Goal: Task Accomplishment & Management: Complete application form

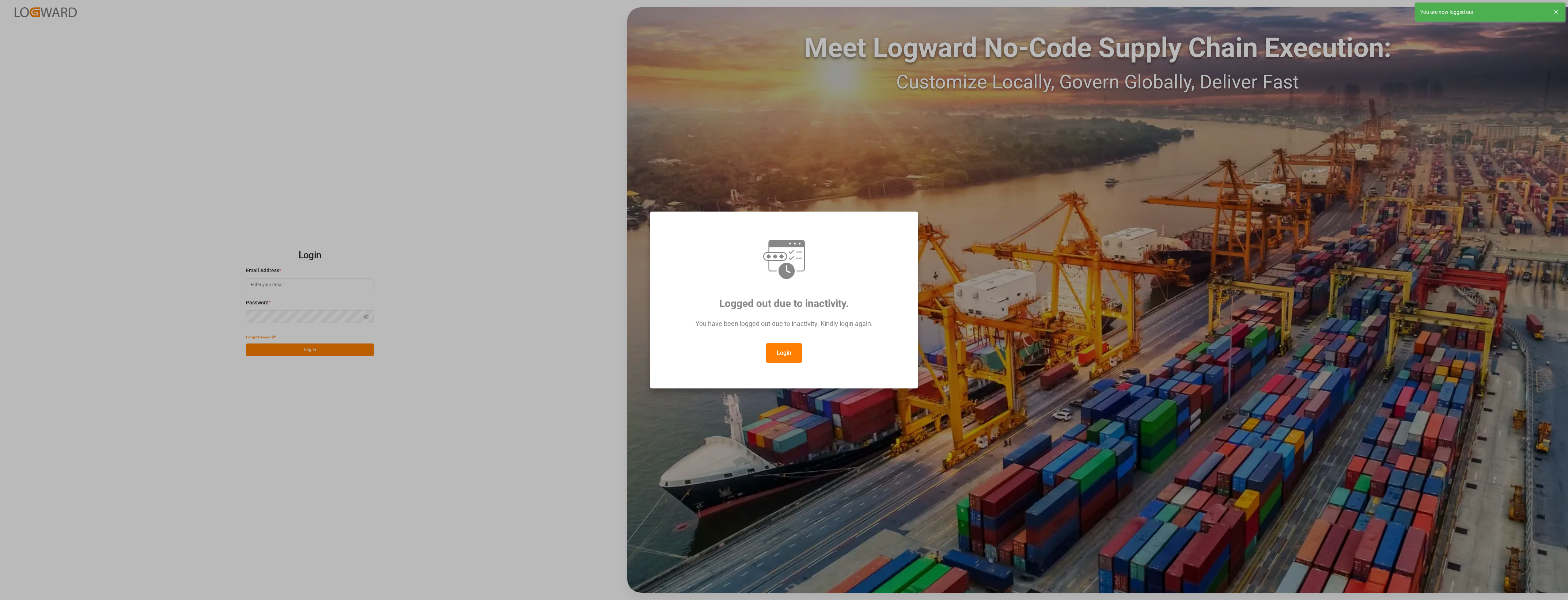
click at [784, 349] on button "Login" at bounding box center [784, 353] width 37 height 19
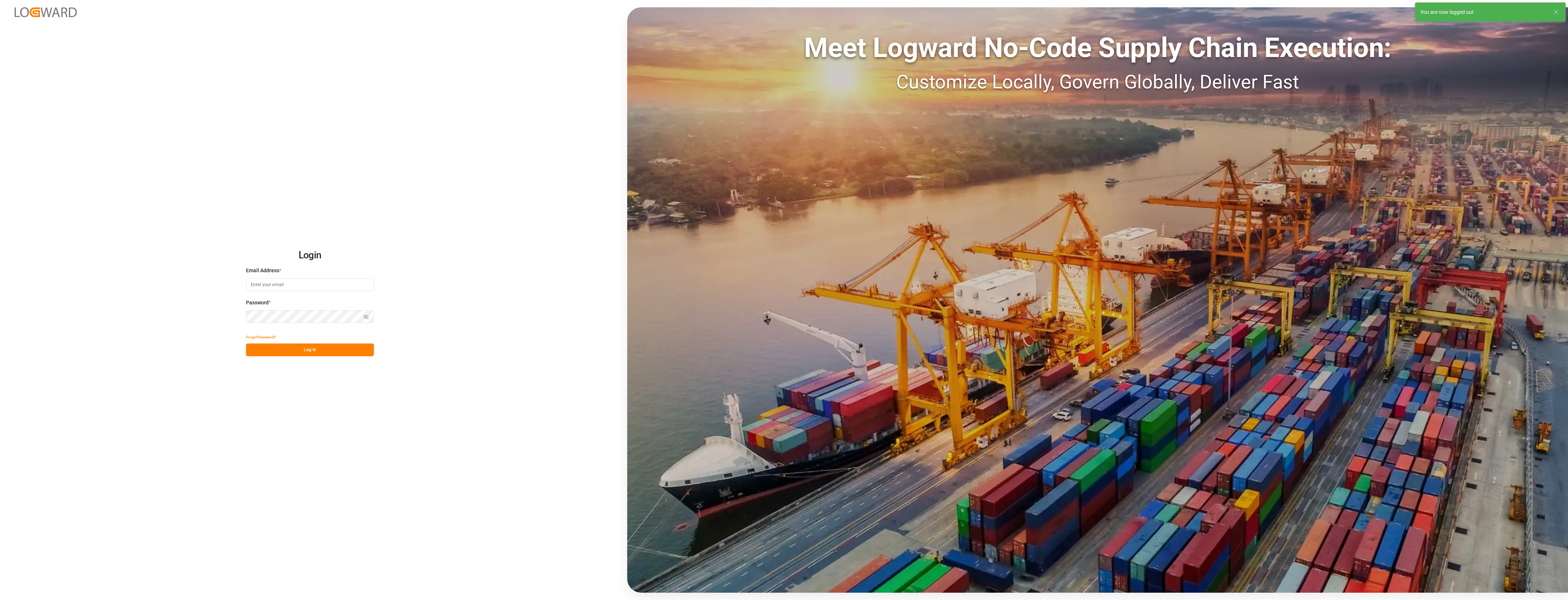
type input "cyril.leroy@melitta.fr"
click at [354, 355] on button "Log In" at bounding box center [310, 349] width 128 height 13
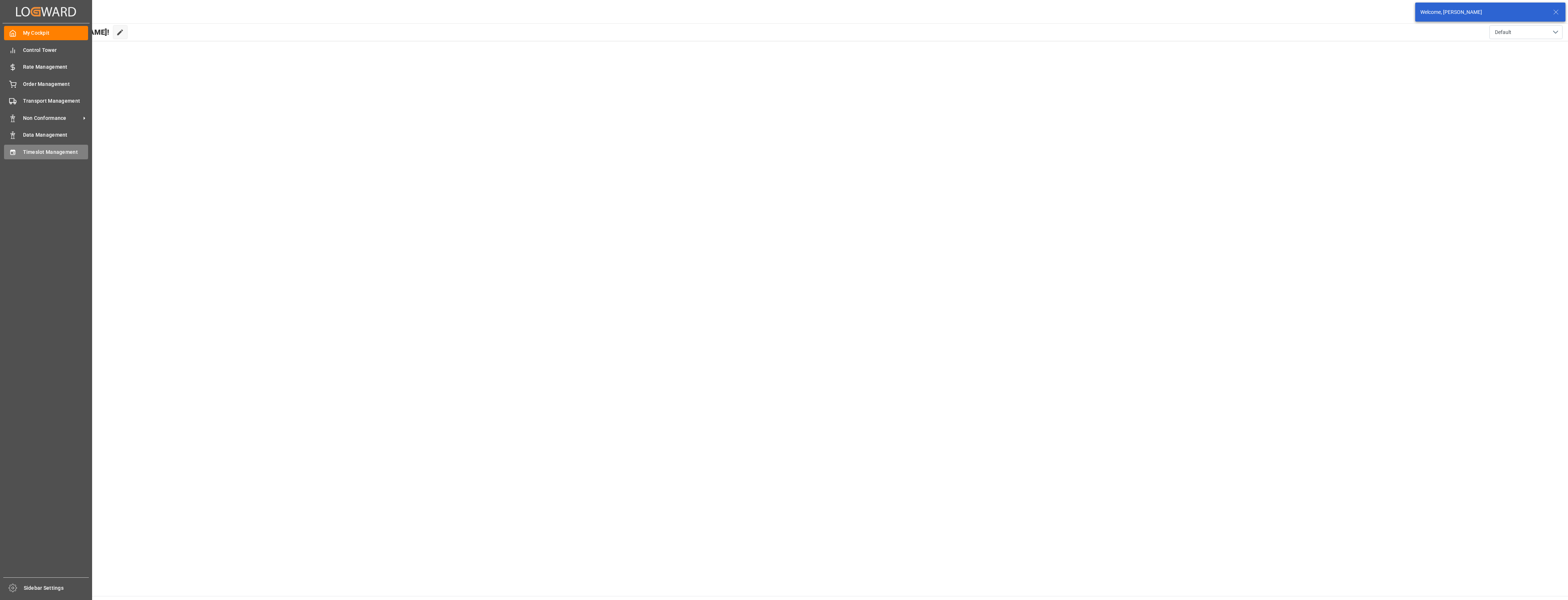
click at [10, 149] on icon at bounding box center [13, 152] width 7 height 7
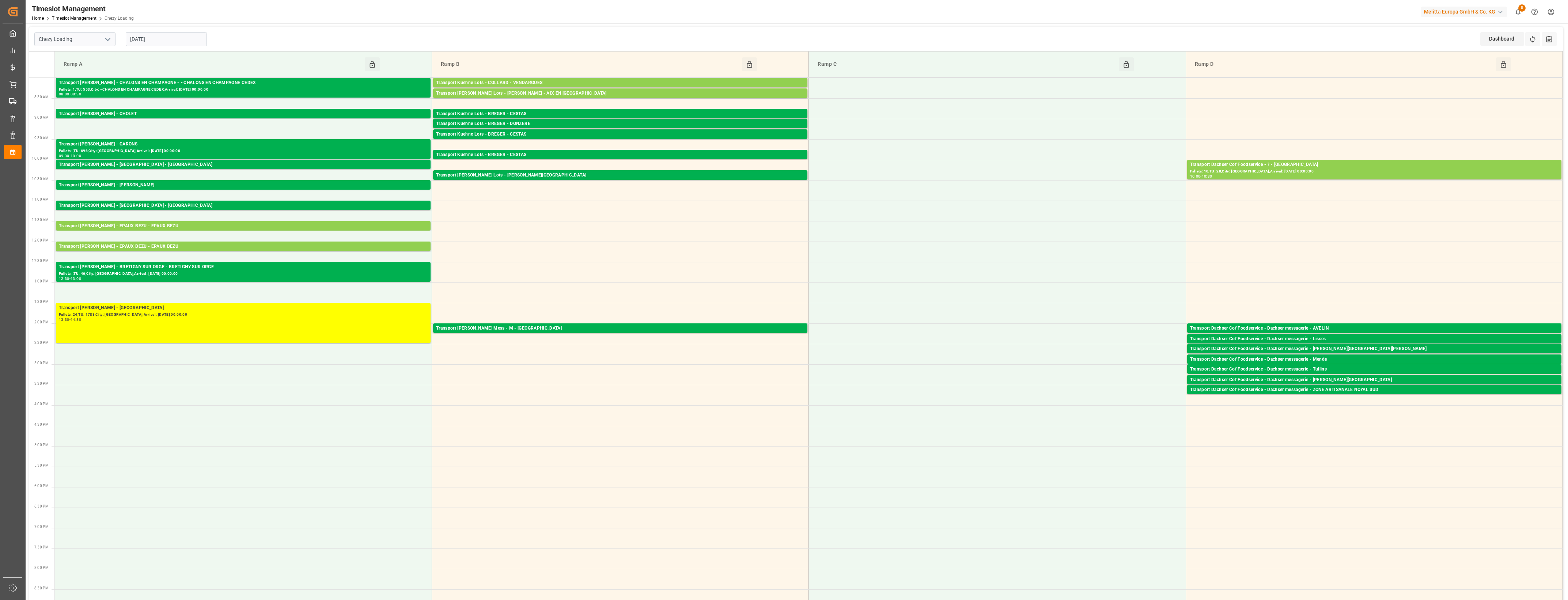
click at [108, 38] on icon "open menu" at bounding box center [108, 40] width 9 height 9
click at [79, 75] on div "Chezy Unloading" at bounding box center [75, 71] width 80 height 16
type input "Chezy Unloading"
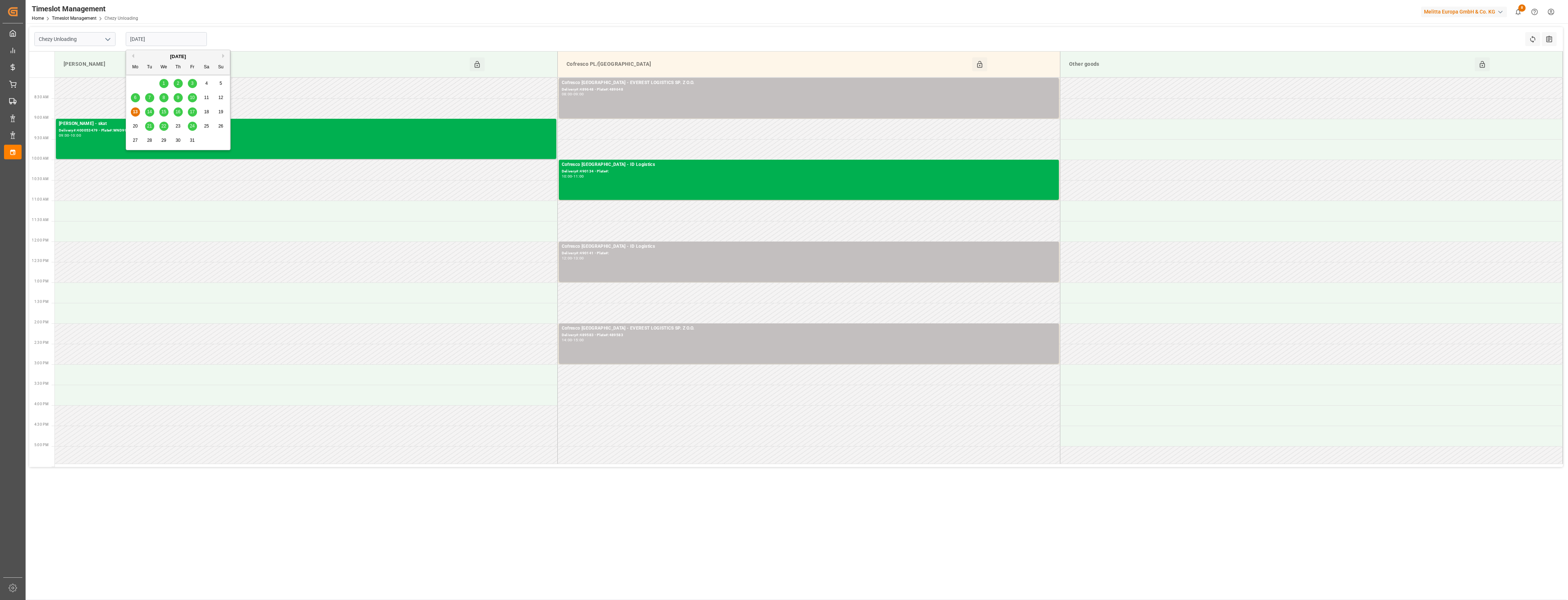
click at [183, 40] on input "[DATE]" at bounding box center [166, 39] width 81 height 14
click at [147, 110] on div "14" at bounding box center [149, 112] width 9 height 9
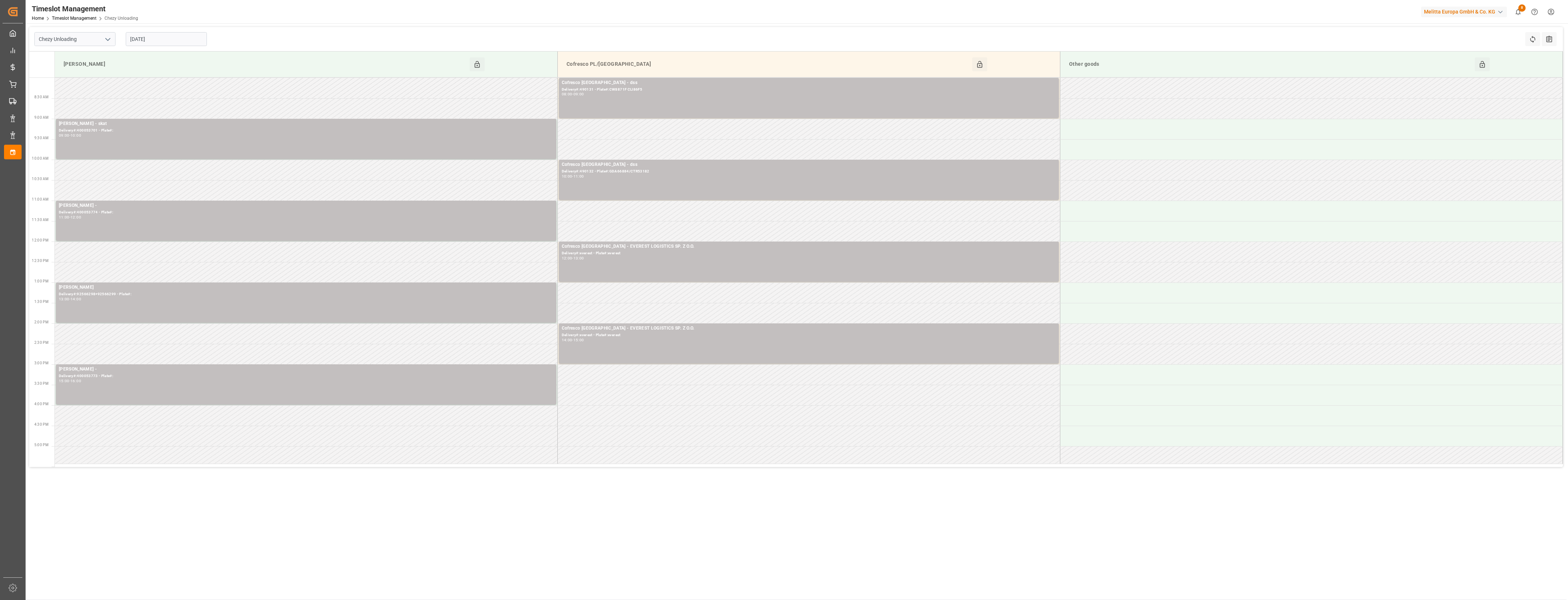
click at [174, 38] on input "[DATE]" at bounding box center [166, 39] width 81 height 14
click at [165, 111] on span "15" at bounding box center [164, 112] width 5 height 5
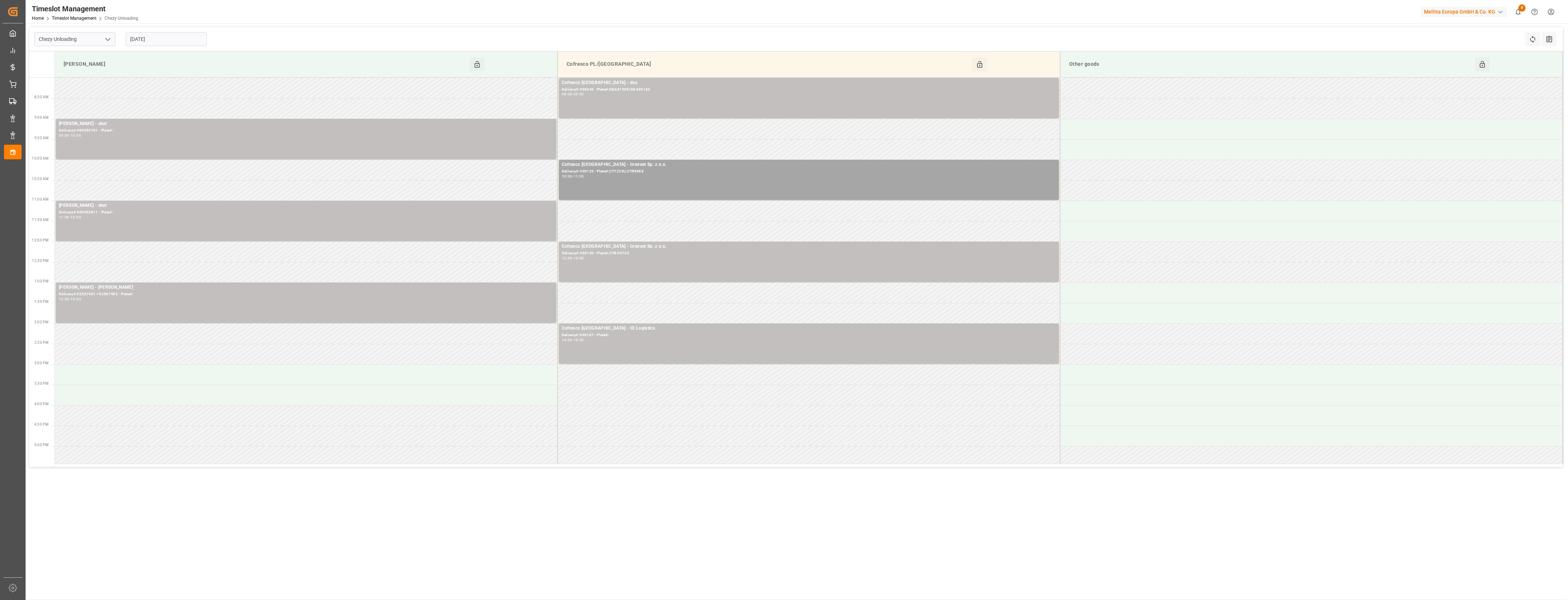
click at [176, 43] on input "[DATE]" at bounding box center [166, 39] width 81 height 14
click at [178, 112] on span "16" at bounding box center [178, 112] width 5 height 5
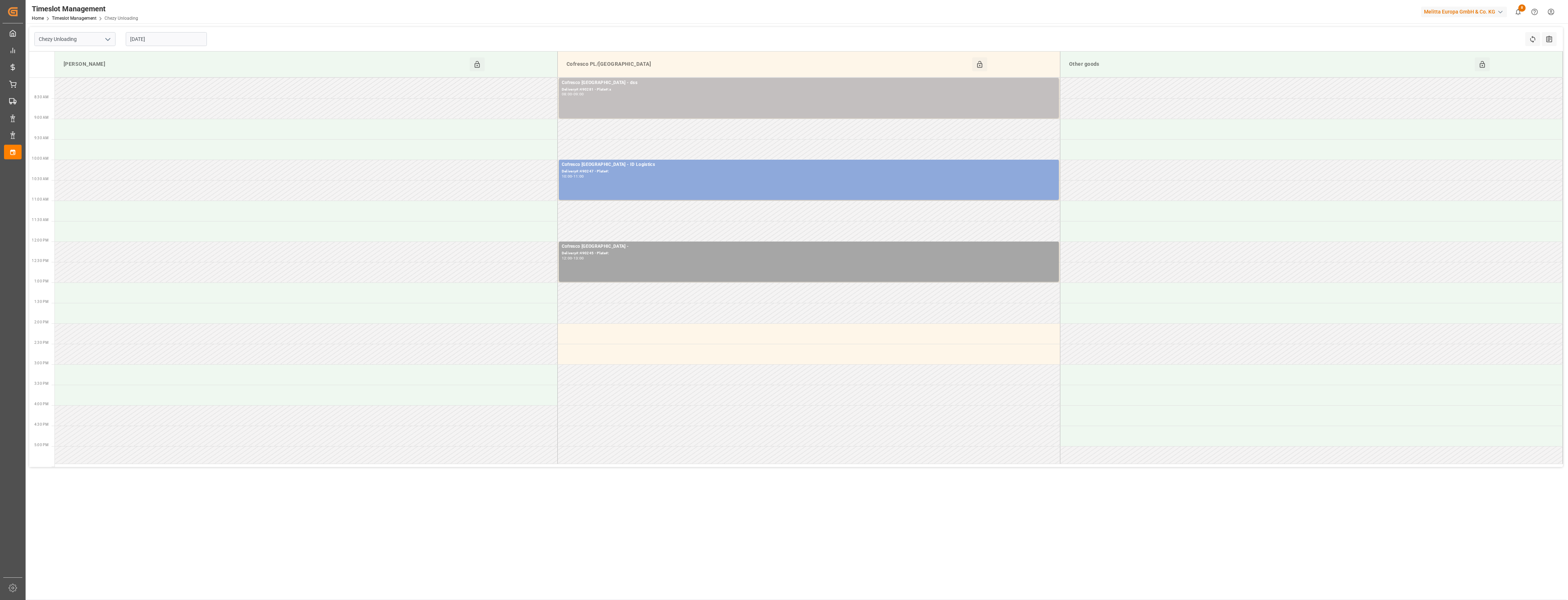
click at [174, 46] on input "[DATE]" at bounding box center [166, 39] width 81 height 14
click at [196, 112] on div "17" at bounding box center [192, 112] width 9 height 9
type input "[DATE]"
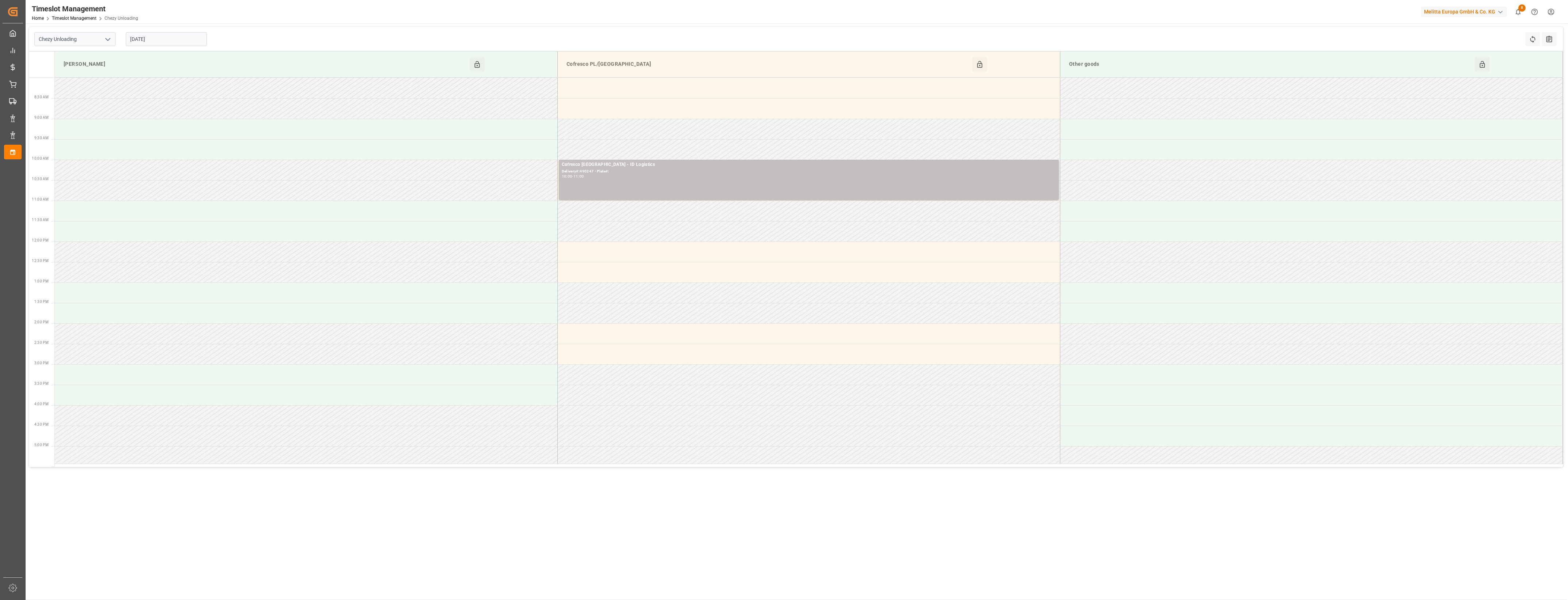
click at [108, 36] on icon "open menu" at bounding box center [108, 40] width 9 height 9
click at [80, 48] on div "Chezy Loading" at bounding box center [75, 55] width 80 height 16
type input "Chezy Loading"
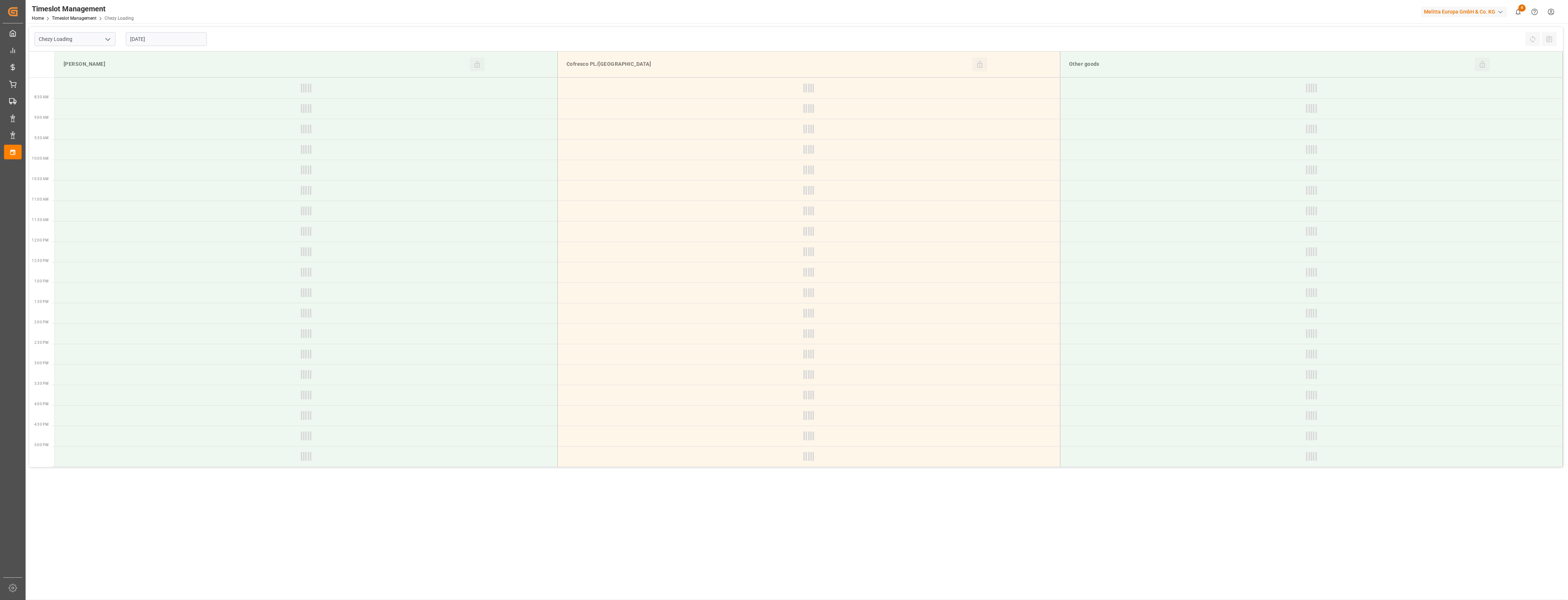
click at [156, 39] on input "[DATE]" at bounding box center [166, 39] width 81 height 14
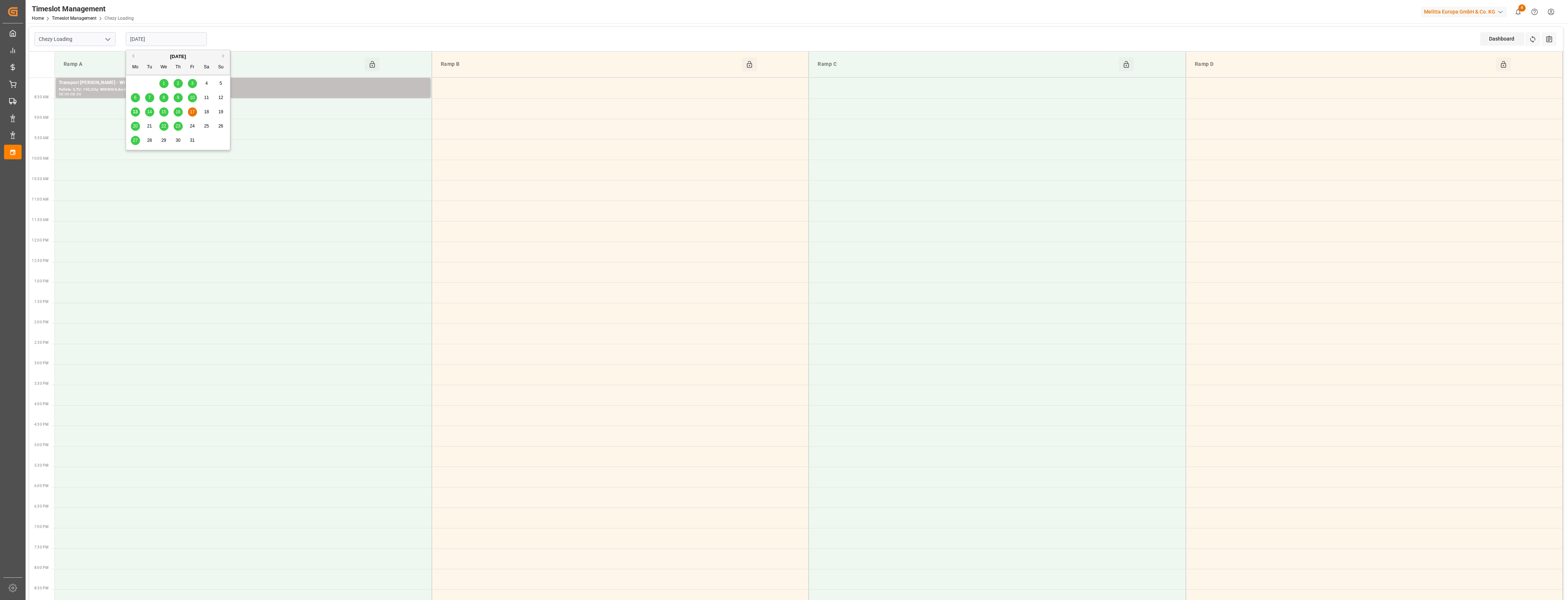
click at [150, 110] on span "14" at bounding box center [149, 112] width 5 height 5
type input "[DATE]"
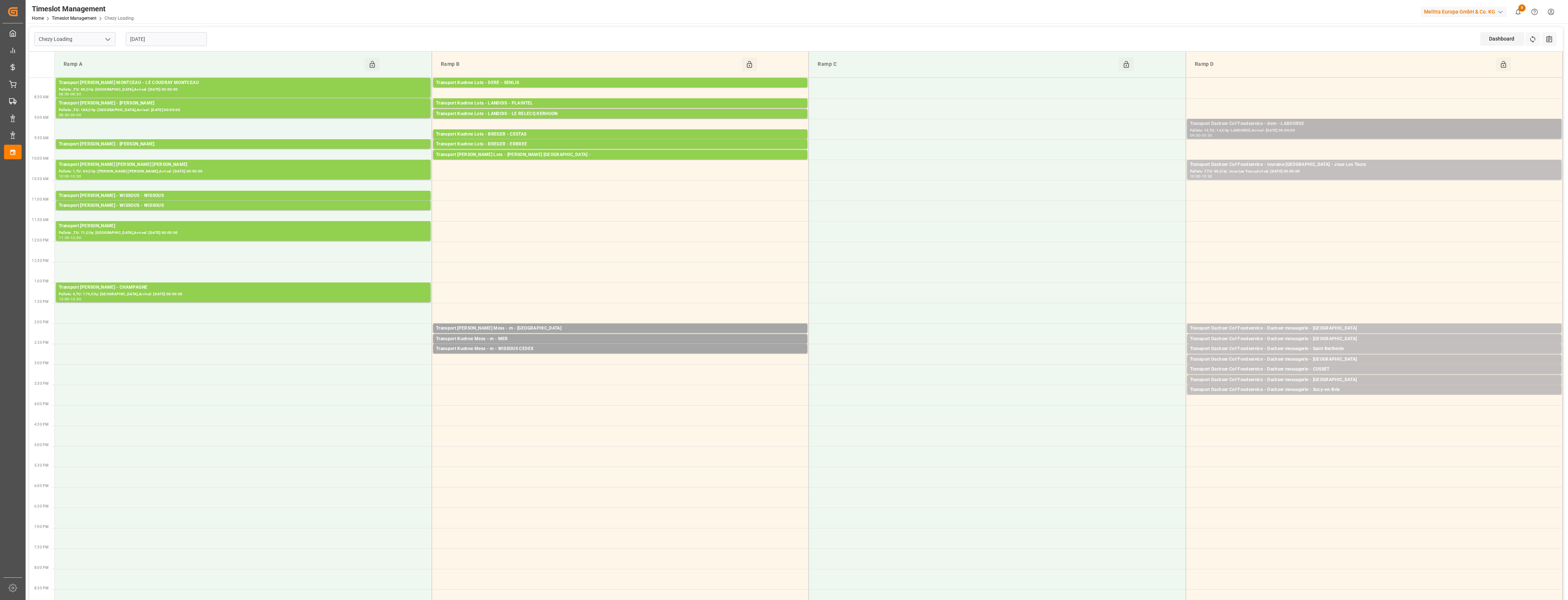
click at [1362, 132] on div "Pallets: 13,TU: 14,City: LABOURSE,Arrival: [DATE] 00:00:00" at bounding box center [1374, 131] width 368 height 6
click at [1085, 152] on div "Open" at bounding box center [1088, 156] width 55 height 9
click at [1332, 134] on div "09:00 - 09:30" at bounding box center [1374, 136] width 368 height 4
click at [1093, 156] on button "Open" at bounding box center [1091, 156] width 51 height 9
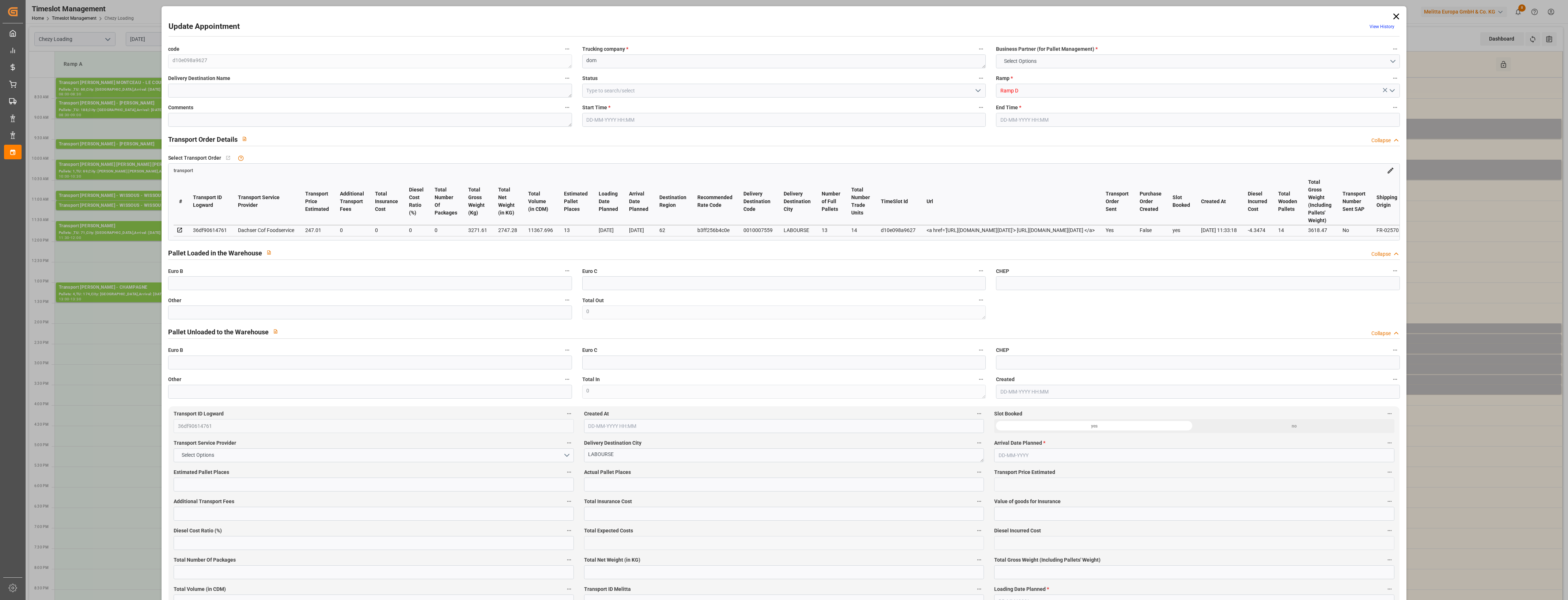
type input "13"
type input "247.01"
type input "0"
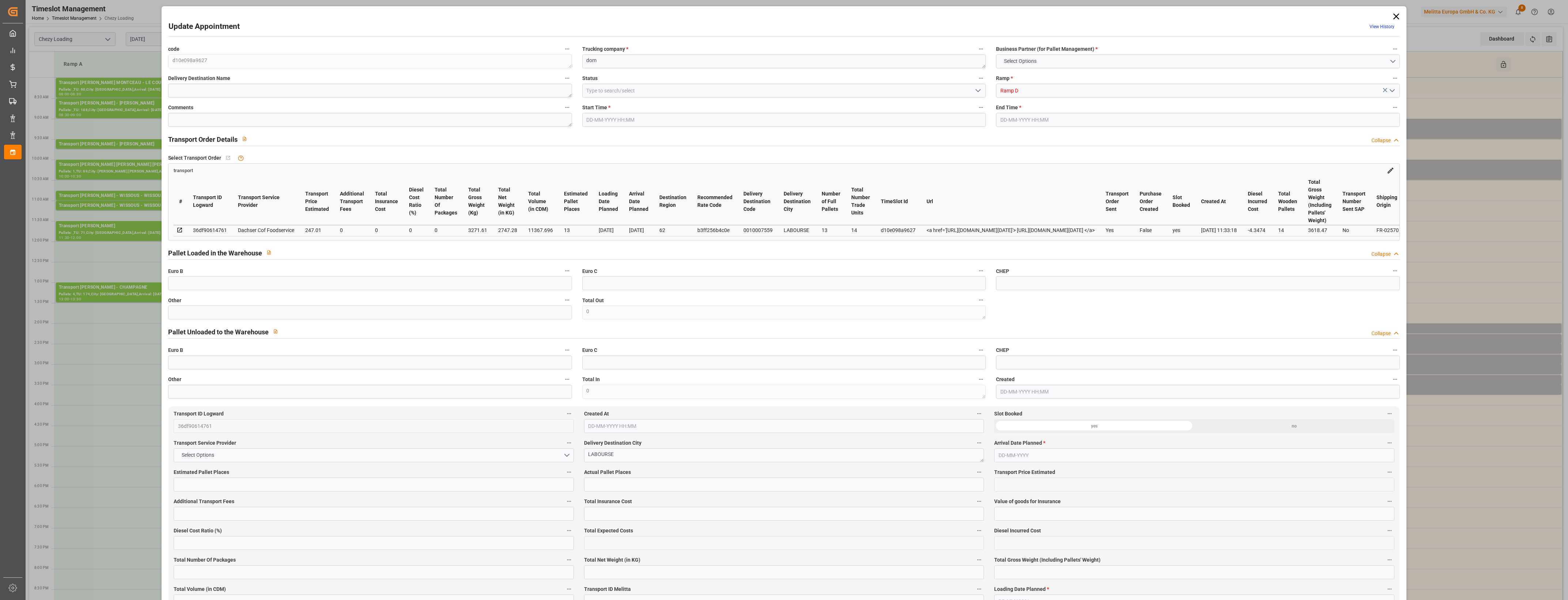
type input "242.6626"
type input "-4.3474"
type input "0"
type input "2747.28"
type input "3618.47"
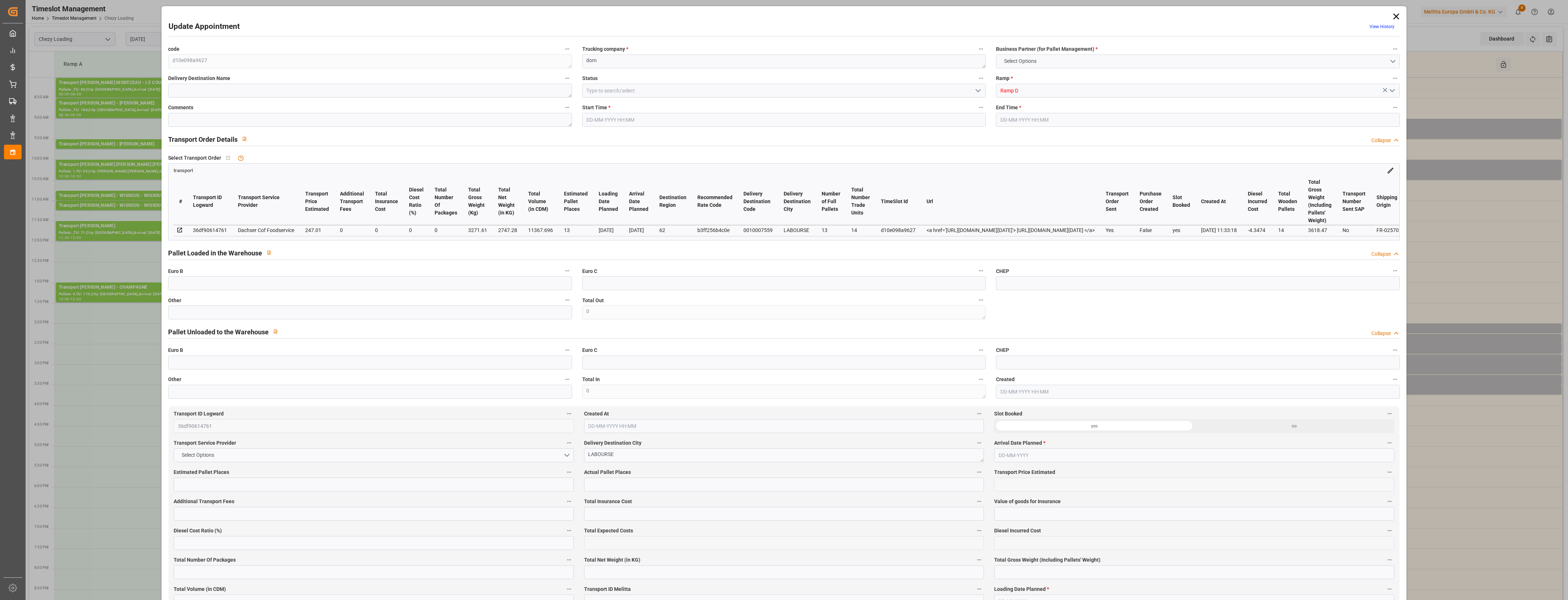
type input "11367.696"
type input "62"
type input "13"
type input "14"
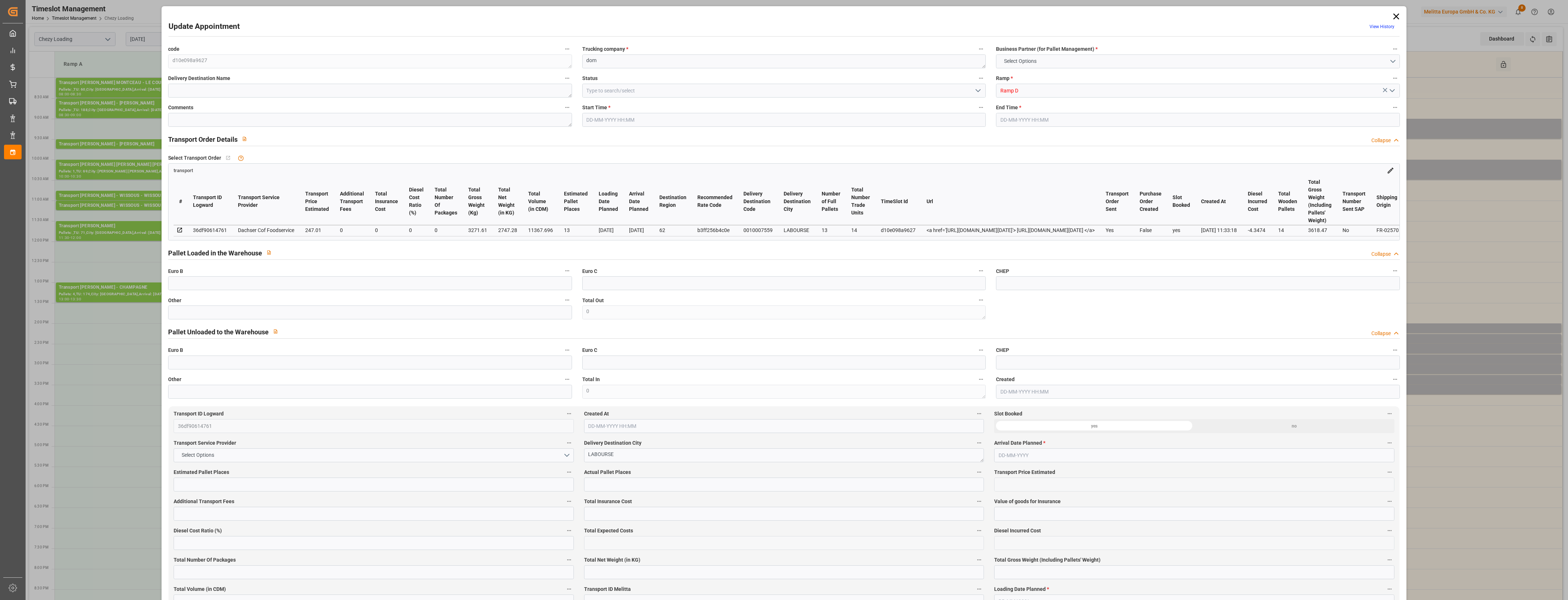
type input "101"
type input "3271.61"
type input "0"
type input "4710.8598"
type input "0"
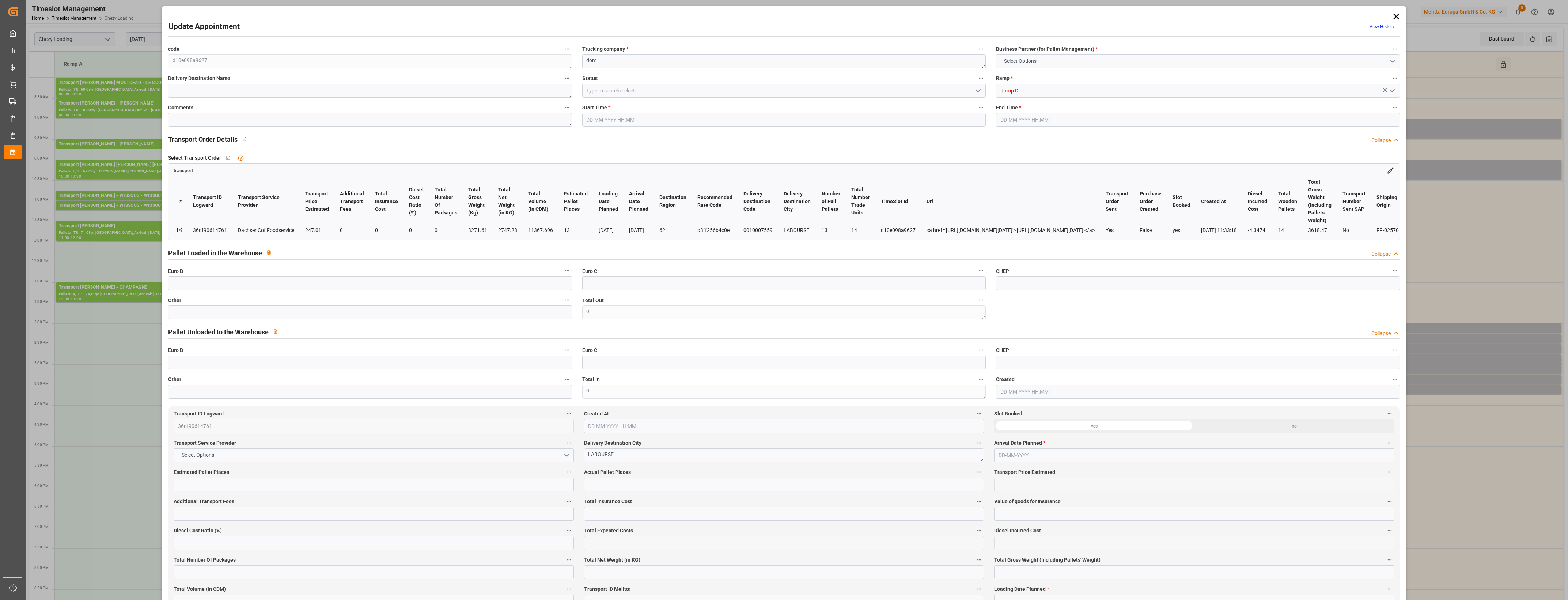
type input "0"
type input "21"
type input "35"
type input "14-10-2025 09:00"
type input "14-10-2025 09:30"
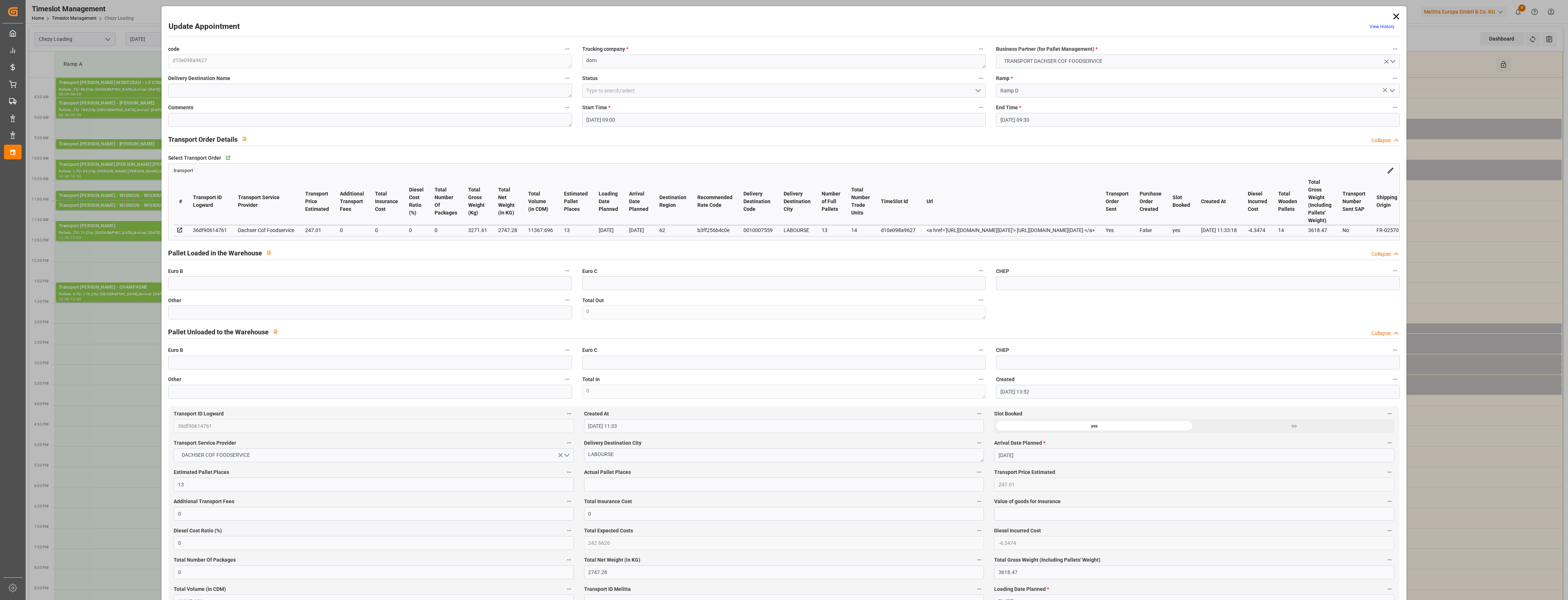
type input "07-10-2025 13:52"
type input "07-10-2025 11:33"
type input "[DATE]"
click at [1396, 17] on icon at bounding box center [1396, 16] width 10 height 10
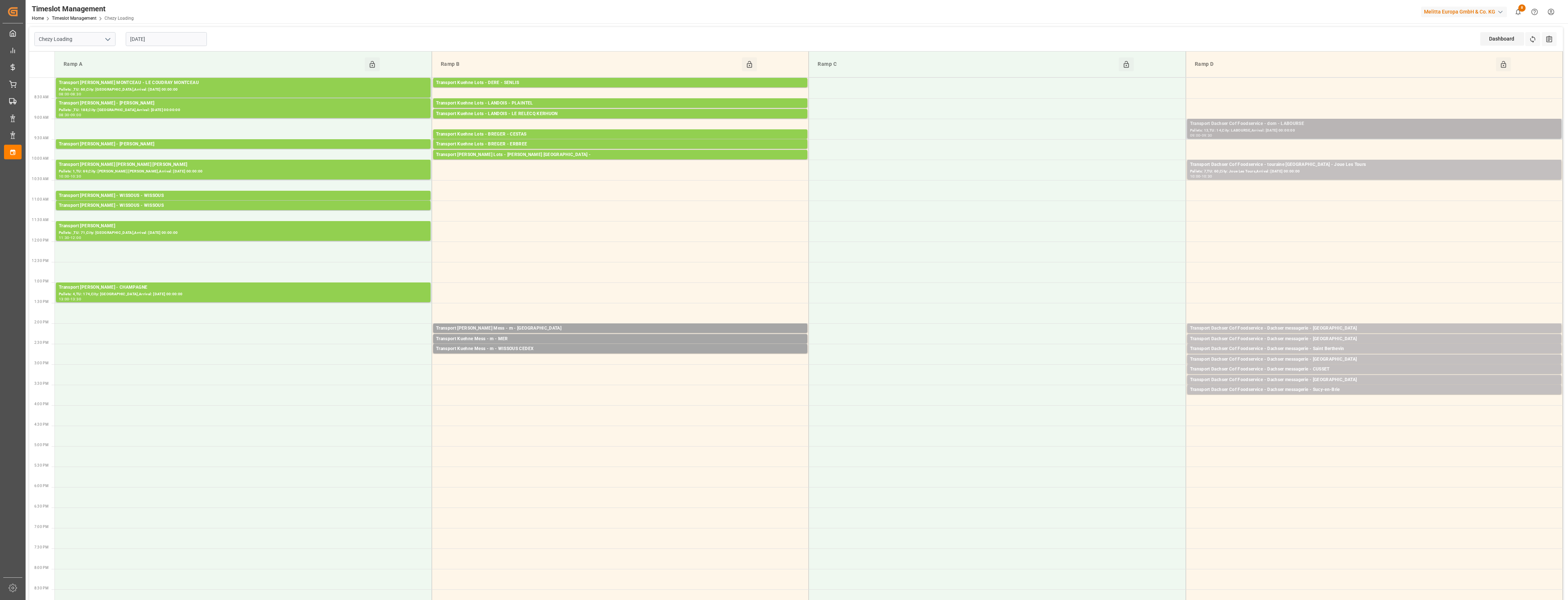
click at [1209, 132] on div "Pallets: 13,TU: 14,City: LABOURSE,Arrival: [DATE] 00:00:00" at bounding box center [1374, 131] width 368 height 6
click at [1099, 159] on button "Open" at bounding box center [1091, 156] width 51 height 9
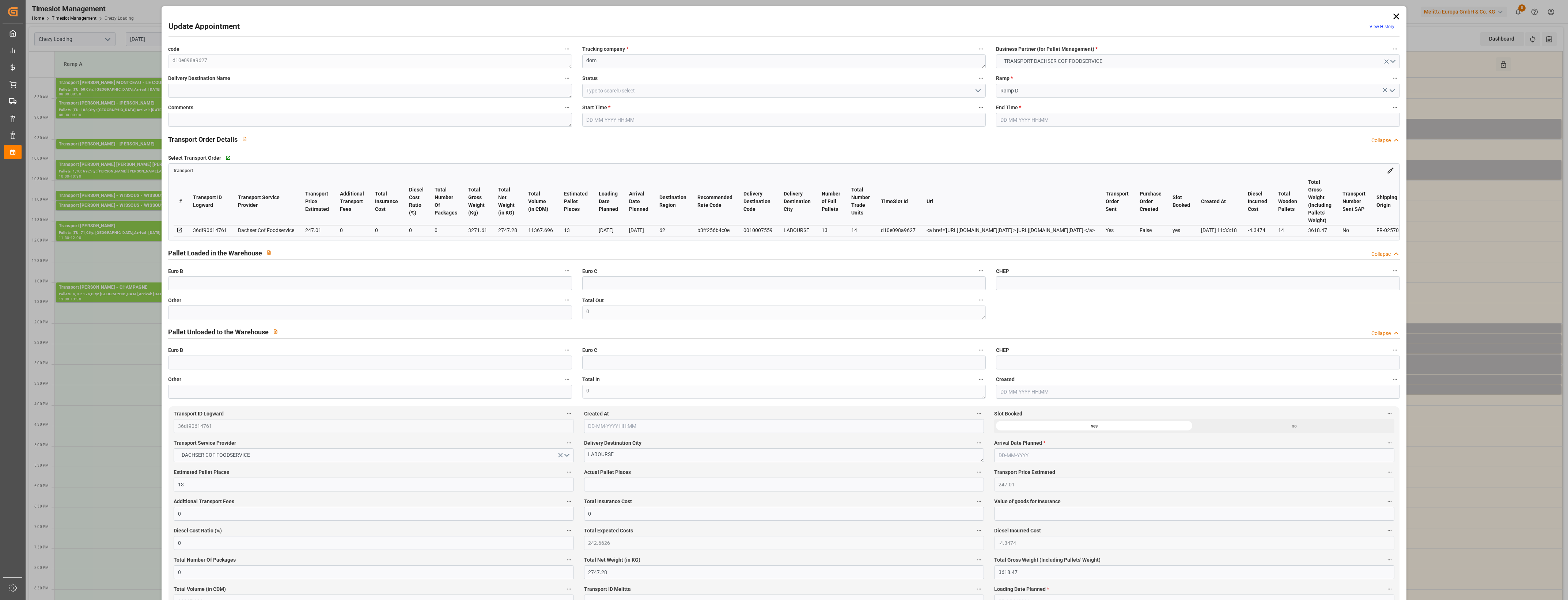
type input "13"
type input "247.01"
type input "0"
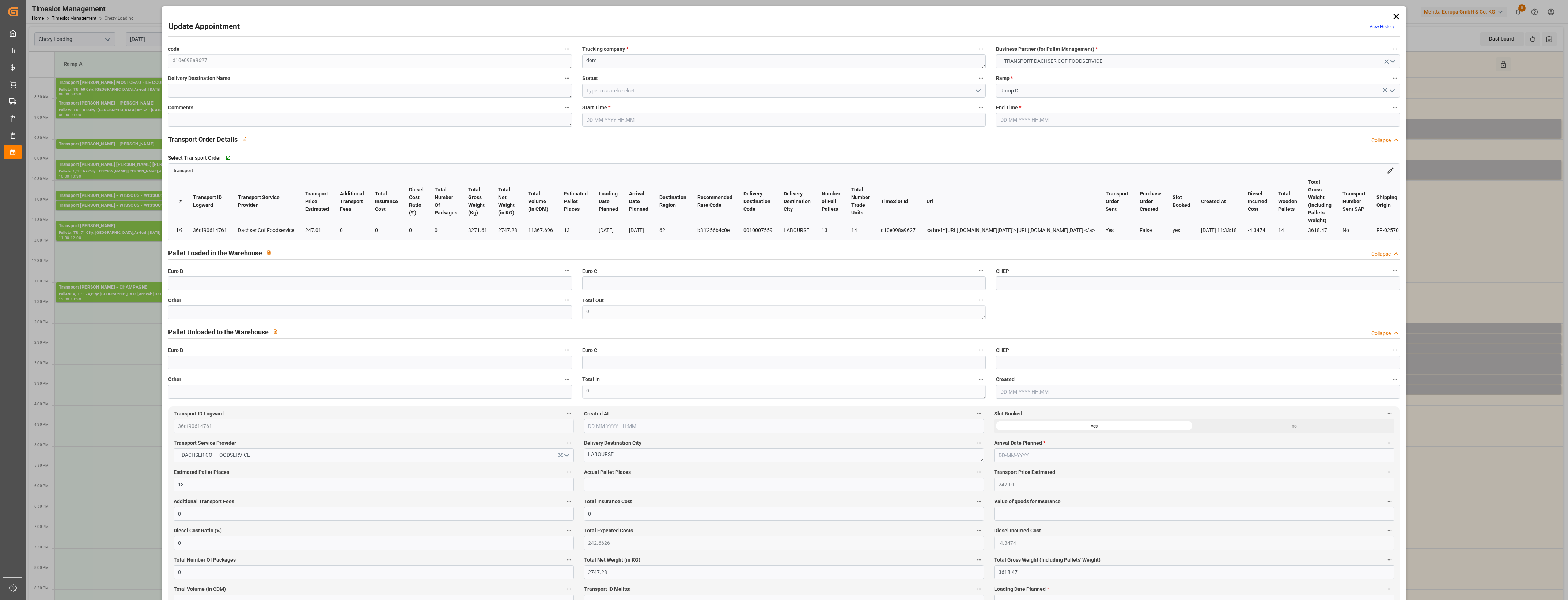
type input "242.6626"
type input "-4.3474"
type input "0"
type input "2747.28"
type input "3618.47"
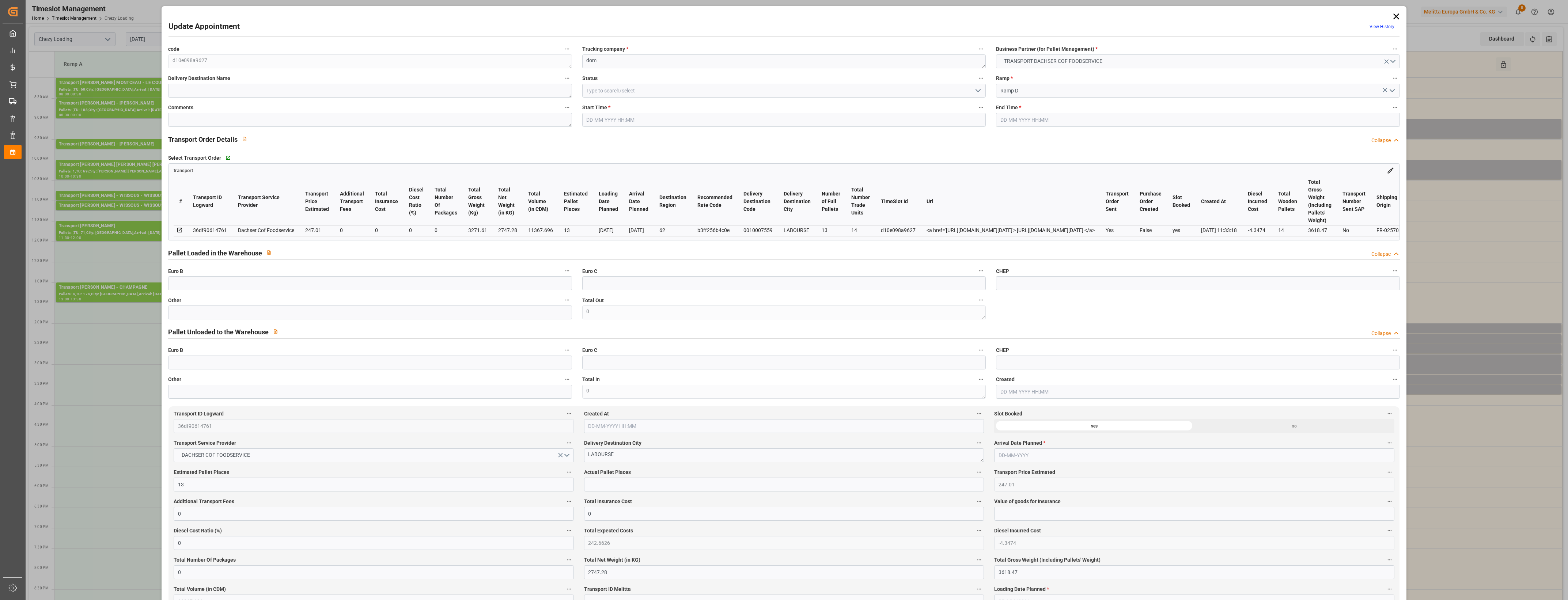
type input "11367.696"
type input "62"
type input "13"
type input "14"
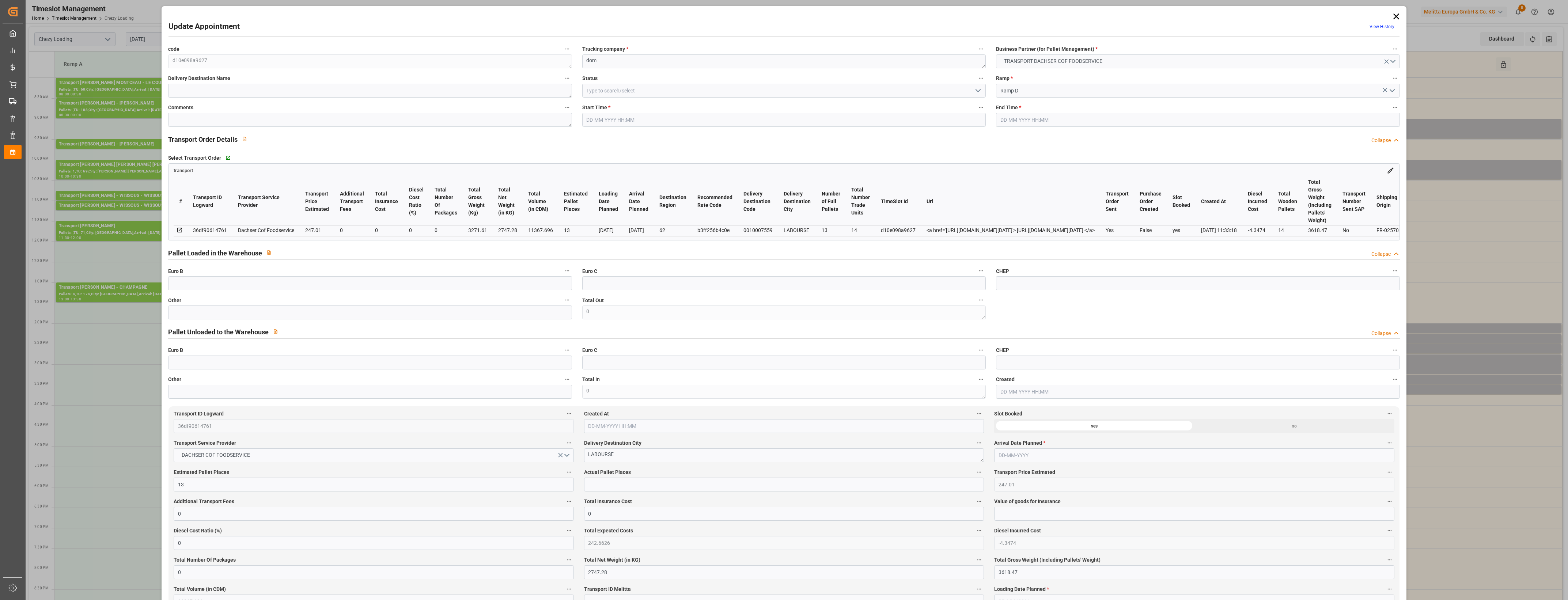
type input "101"
type input "3271.61"
type input "0"
type input "4710.8598"
type input "0"
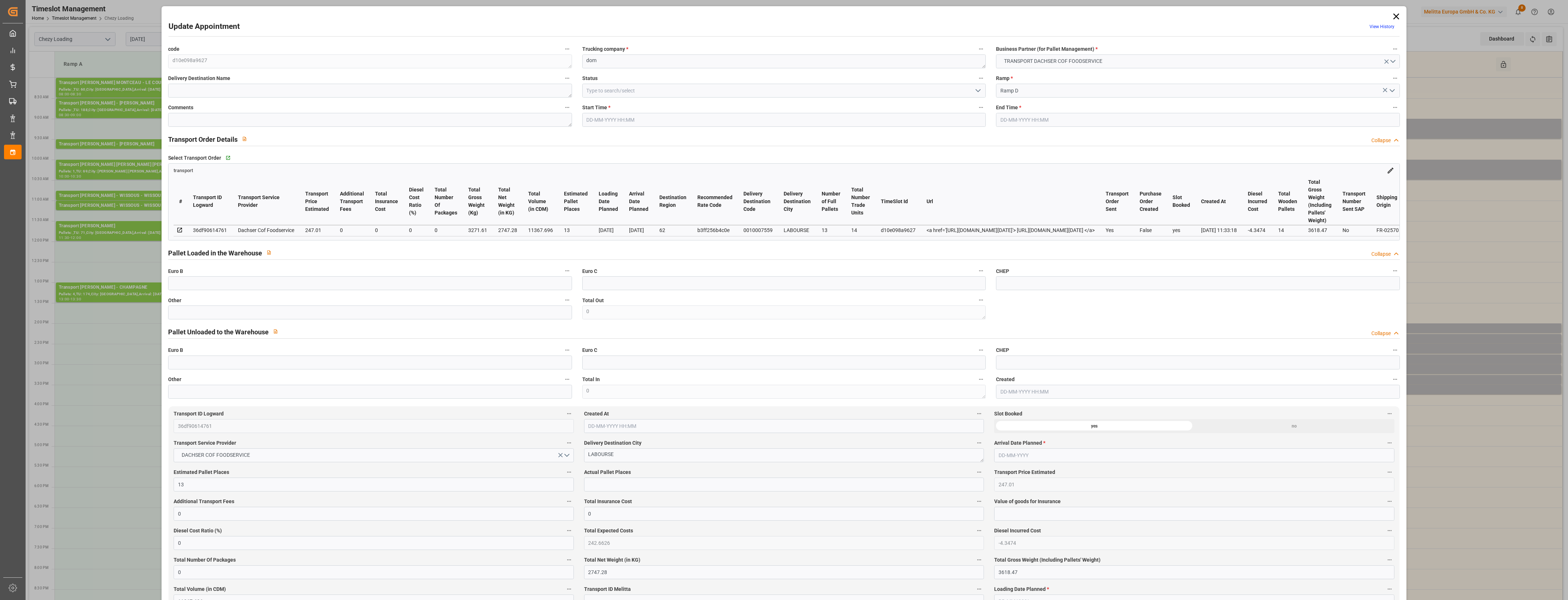
type input "0"
type input "21"
type input "35"
type input "14-10-2025 09:00"
type input "14-10-2025 09:30"
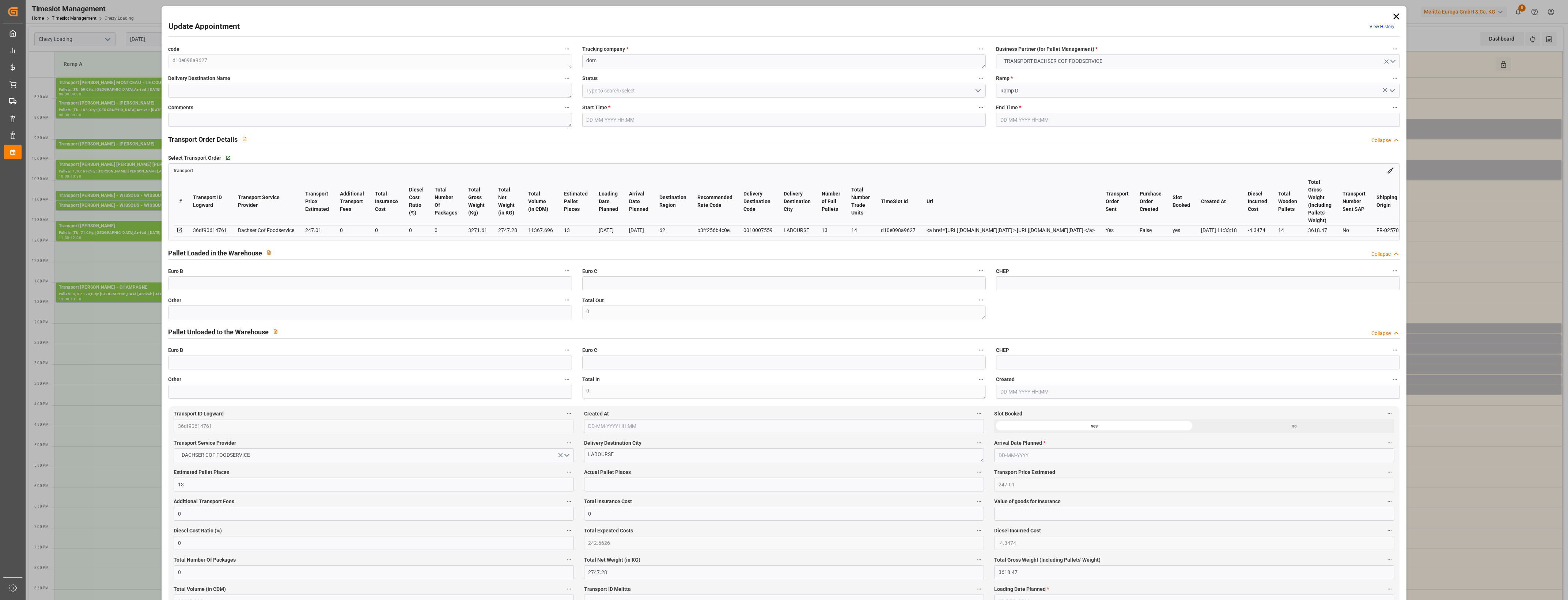
type input "07-10-2025 13:52"
type input "07-10-2025 11:33"
type input "[DATE]"
click at [977, 91] on polyline "open menu" at bounding box center [978, 91] width 4 height 2
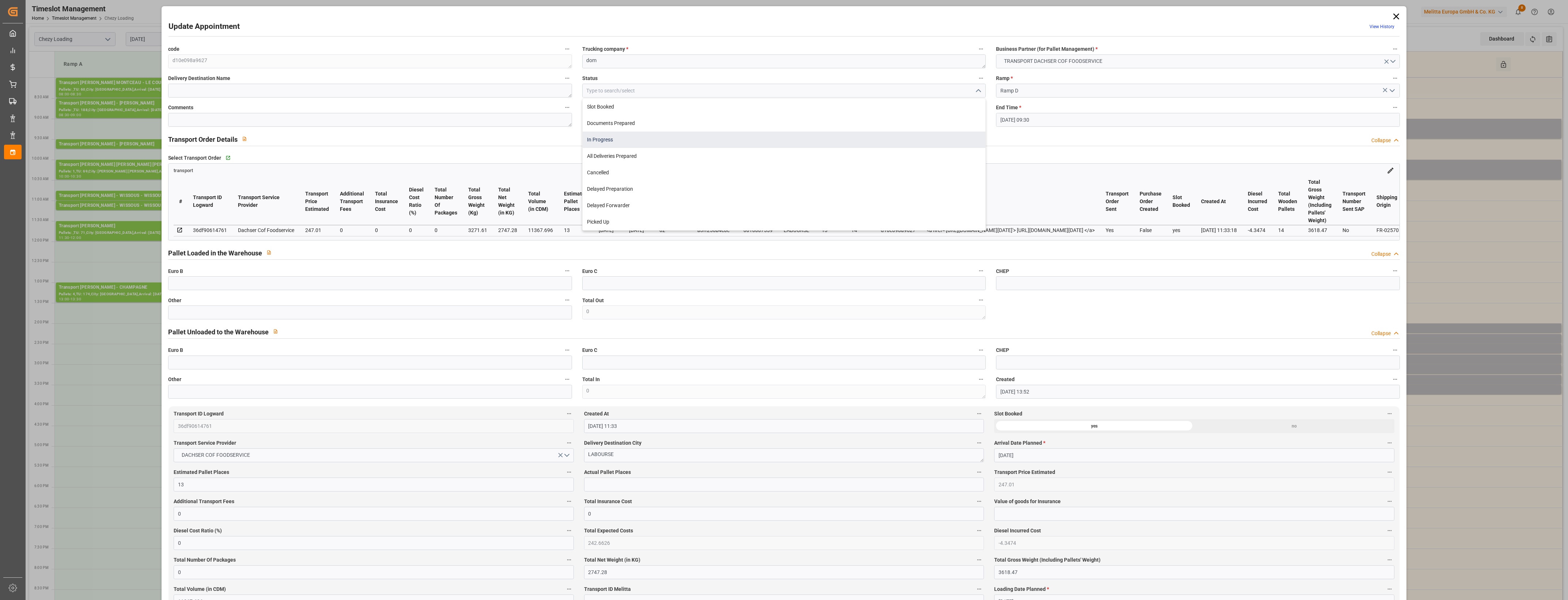
click at [601, 142] on div "In Progress" at bounding box center [784, 139] width 403 height 16
type input "In Progress"
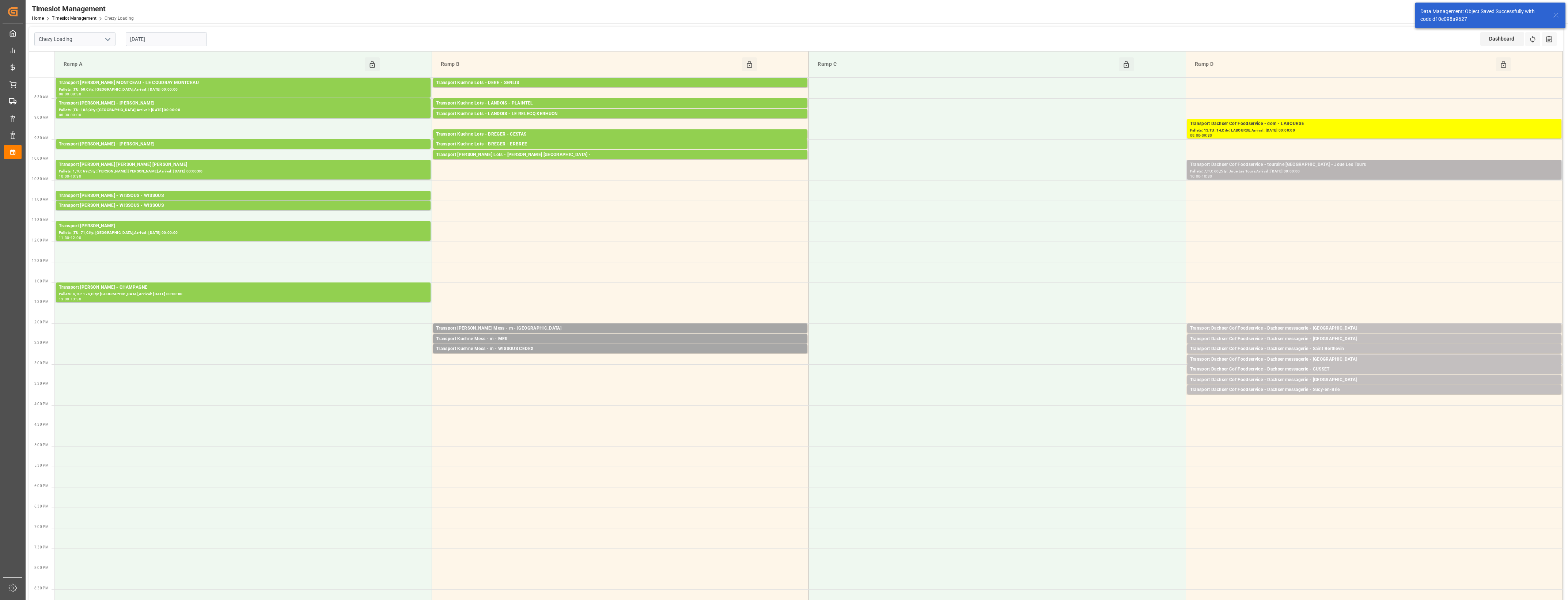
click at [1335, 171] on div "Pallets: 7,TU: 60,City: Joue Les Tours,Arrival: [DATE] 00:00:00" at bounding box center [1374, 172] width 368 height 6
click at [1111, 197] on button "Open" at bounding box center [1091, 198] width 51 height 9
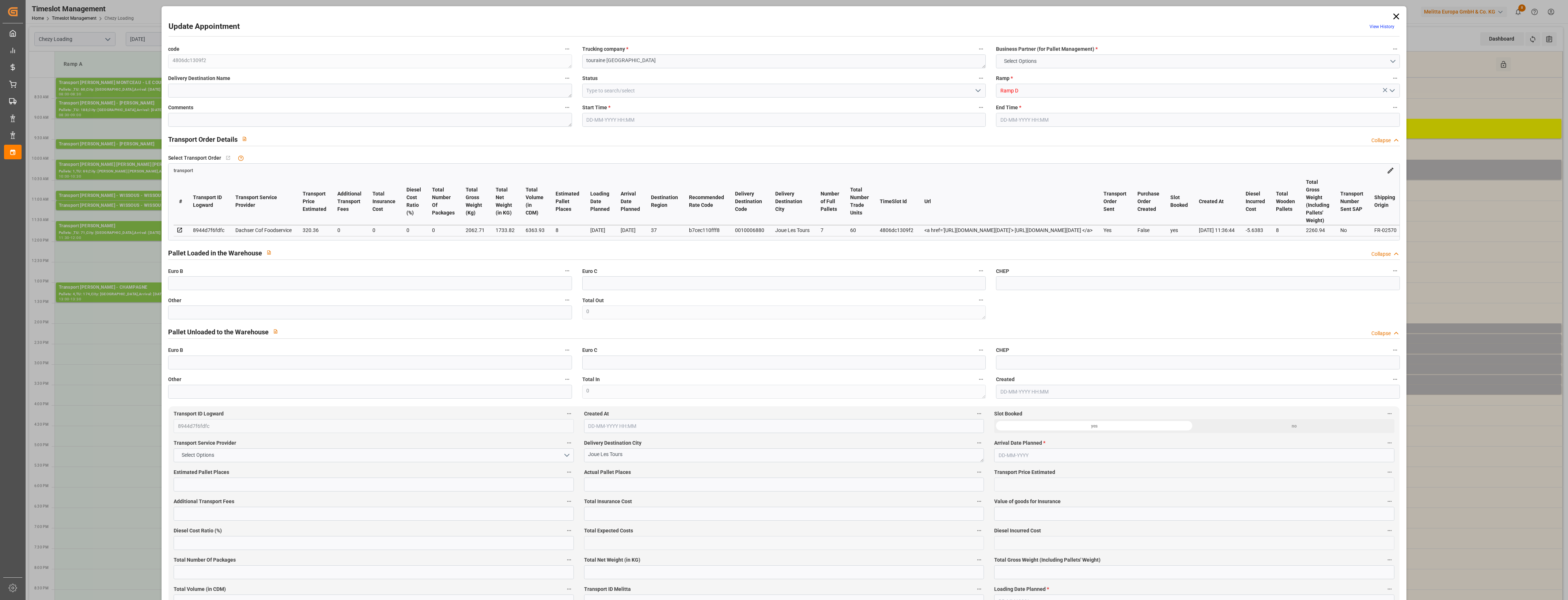
type input "8"
type input "320.36"
type input "0"
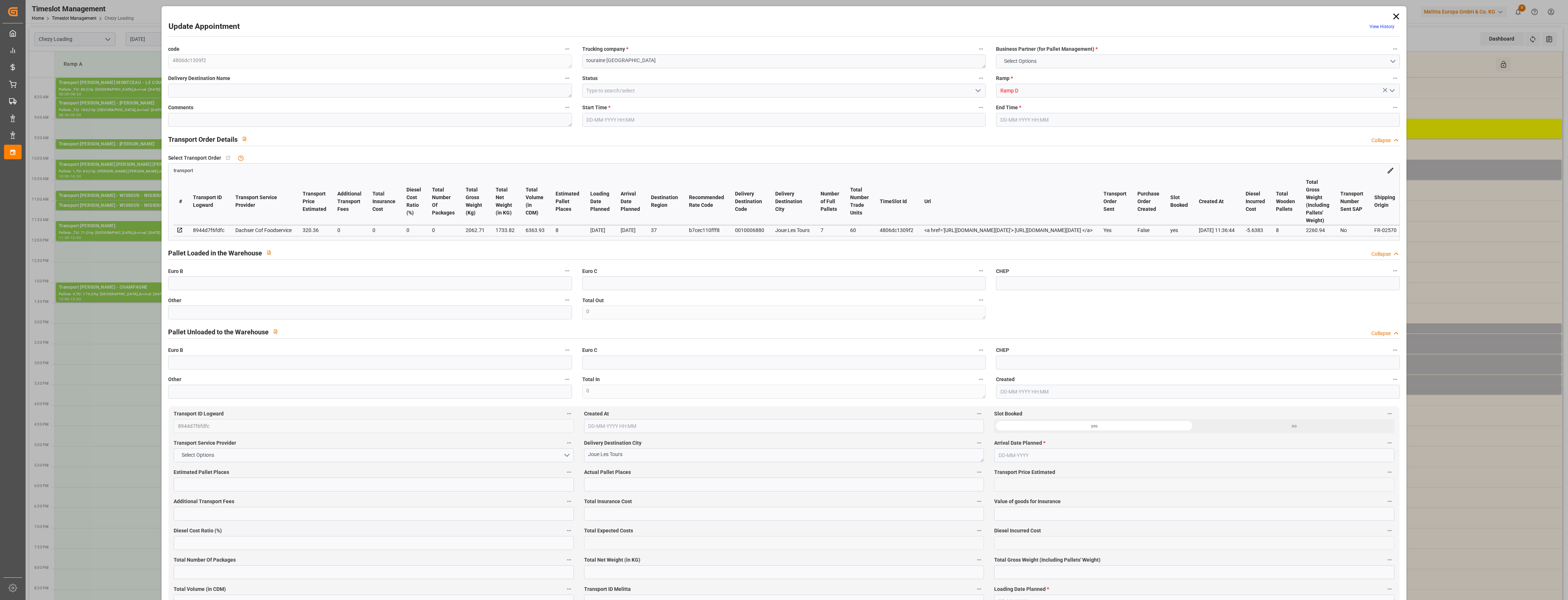
type input "314.7217"
type input "-5.6383"
type input "0"
type input "1733.82"
type input "2260.94"
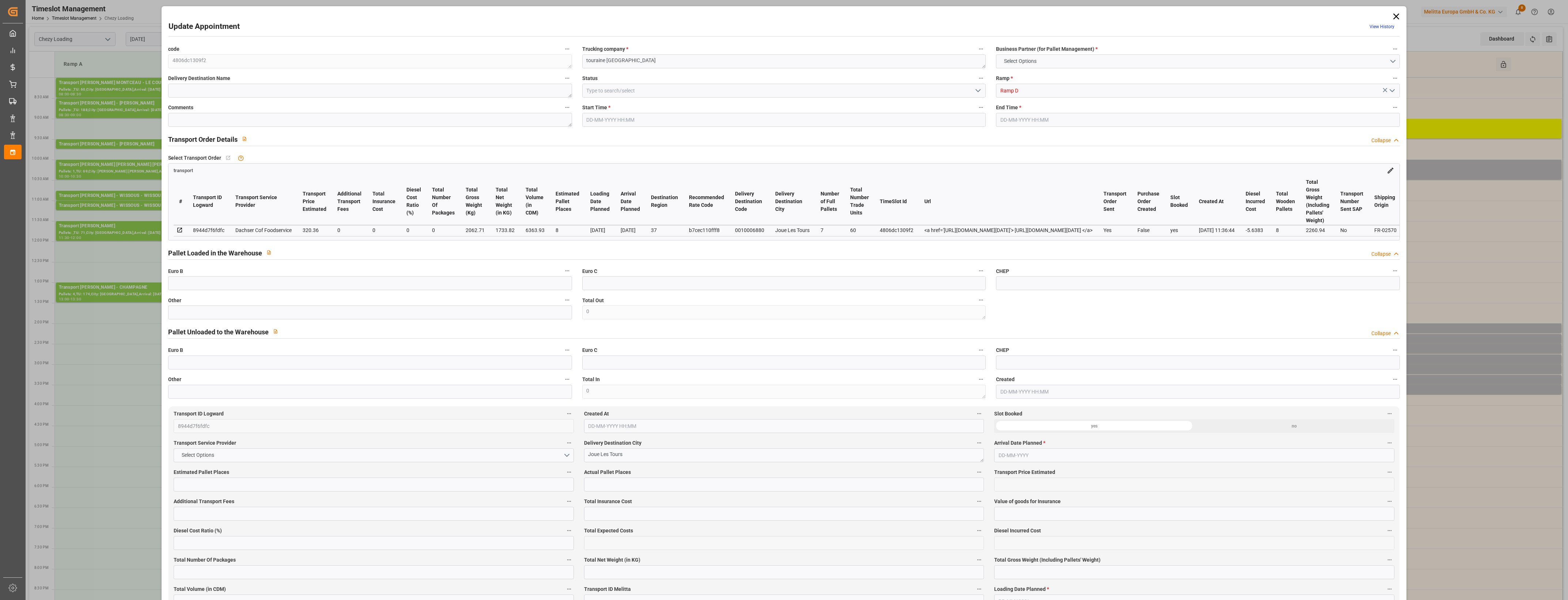
type input "6363.93"
type input "37"
type input "7"
type input "60"
type input "8"
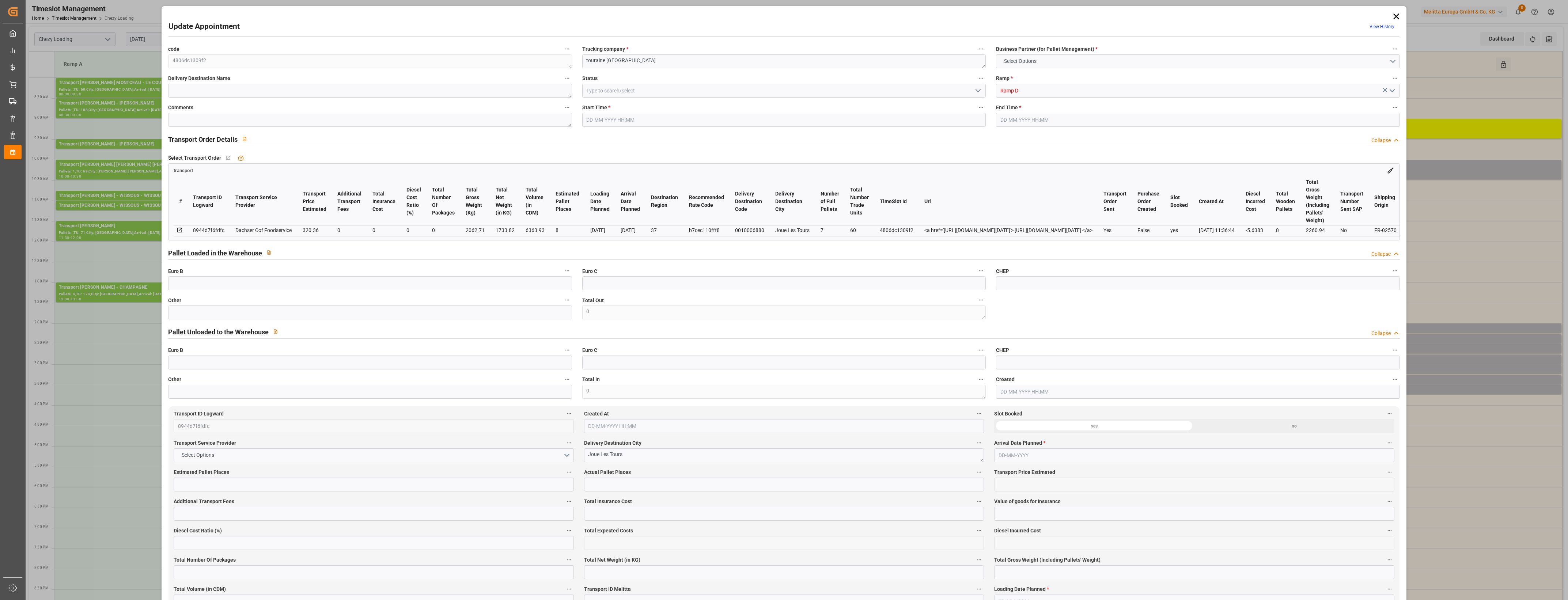
type input "101"
type input "2062.71"
type input "0"
type input "4710.8598"
type input "0"
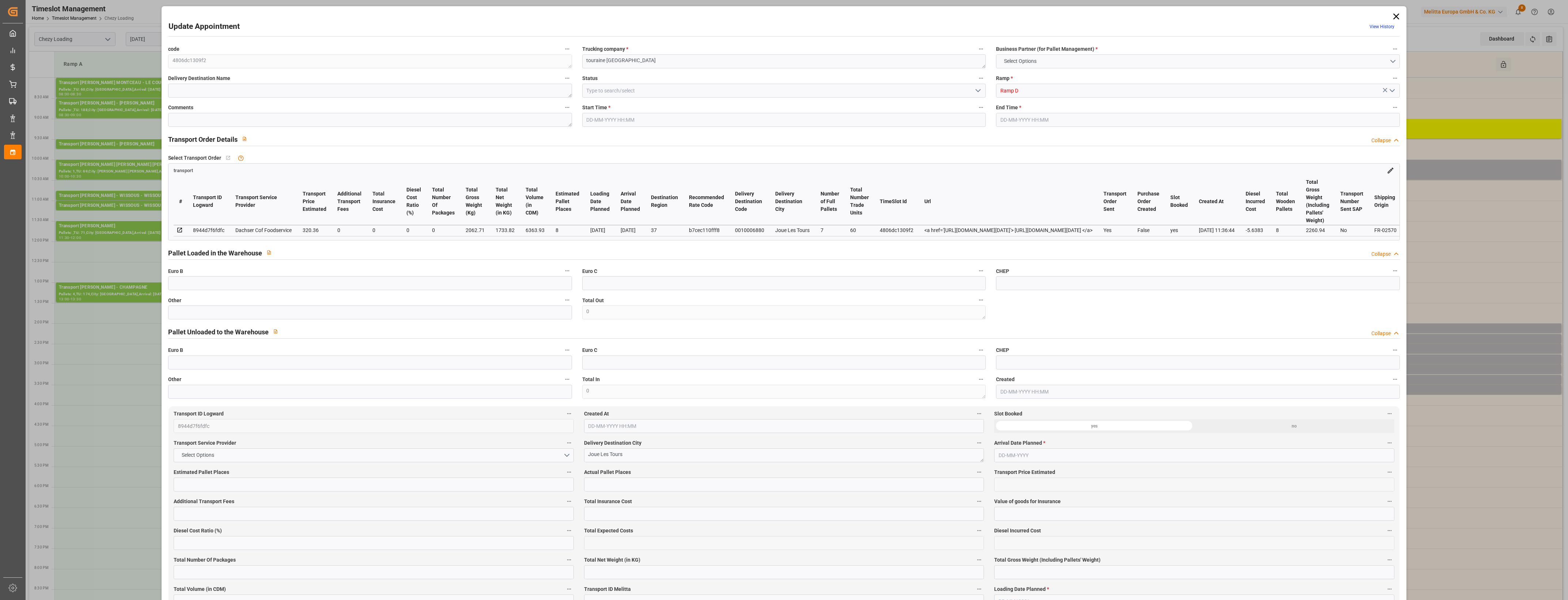
type input "0"
type input "21"
type input "35"
type input "14-10-2025 10:00"
type input "14-10-2025 10:30"
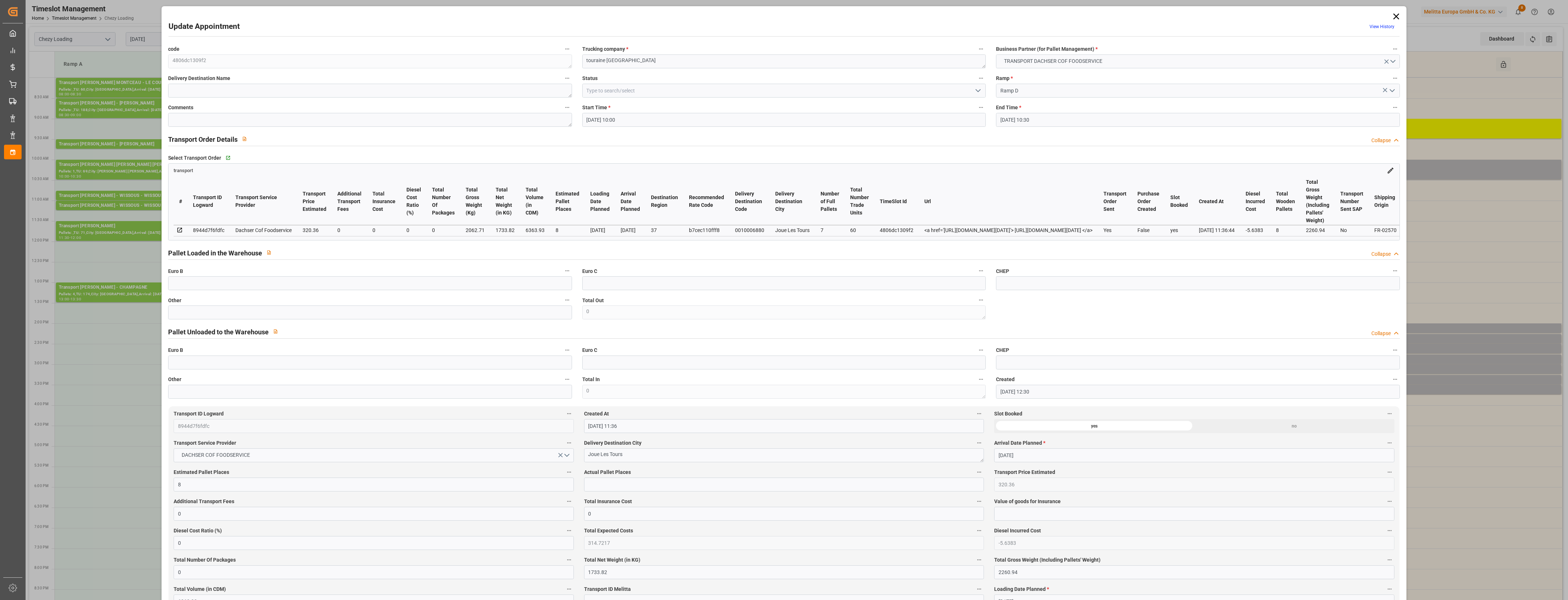
type input "09-10-2025 12:30"
type input "09-10-2025 11:36"
type input "[DATE]"
click at [978, 91] on icon "open menu" at bounding box center [978, 91] width 9 height 9
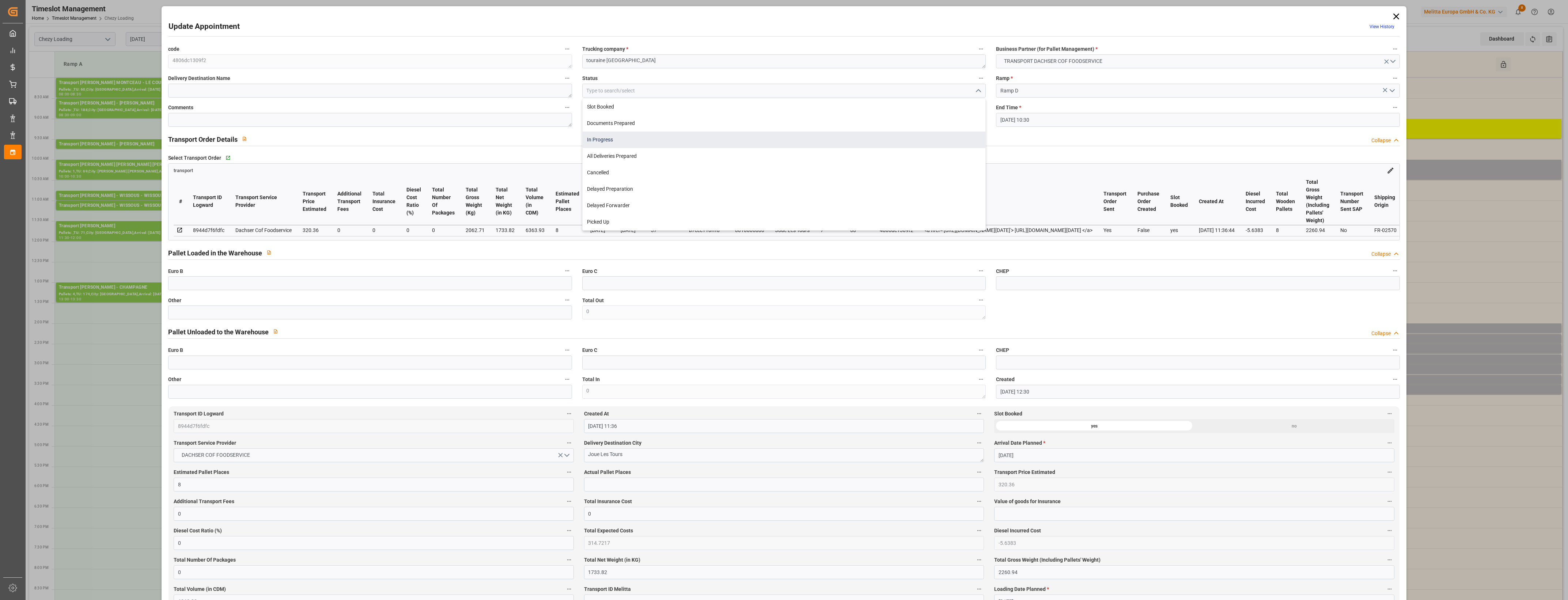
click at [603, 136] on div "In Progress" at bounding box center [784, 139] width 403 height 16
type input "In Progress"
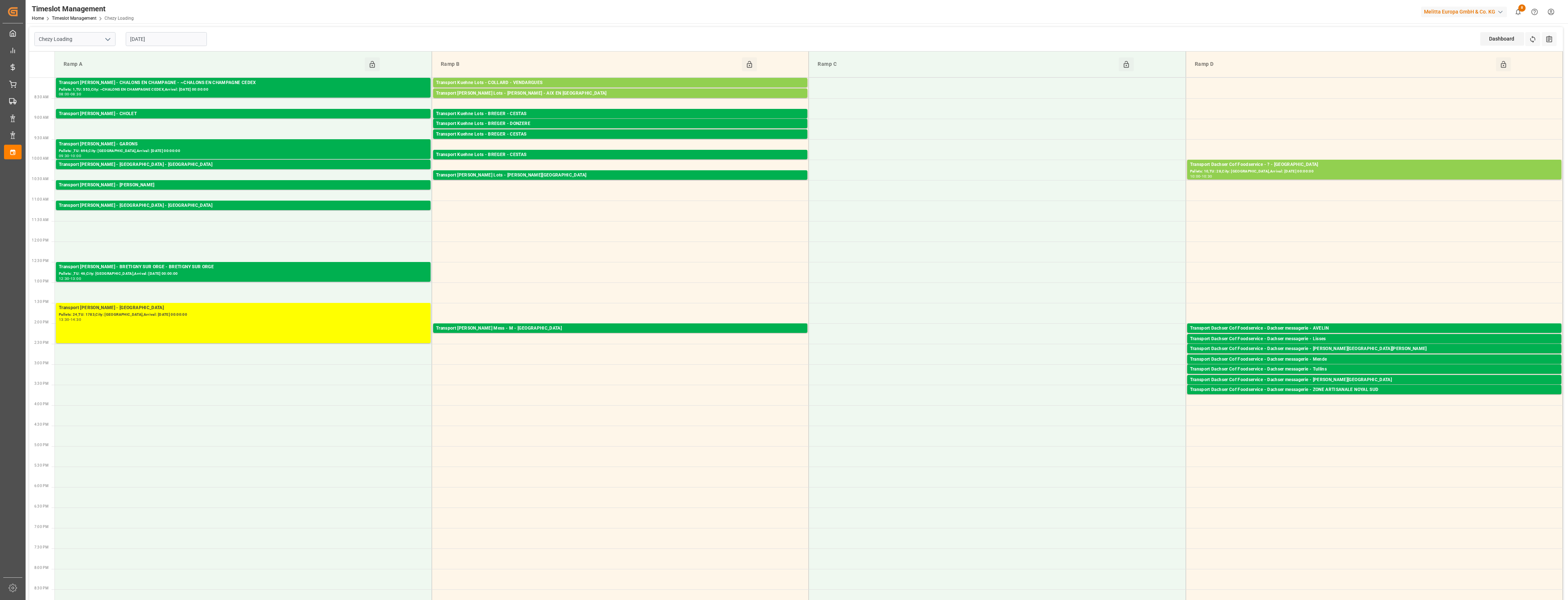
click at [240, 37] on div "Chezy Loading [DATE] Dashboard View Dashboard Refresh Time Slots All Audits" at bounding box center [796, 39] width 1534 height 24
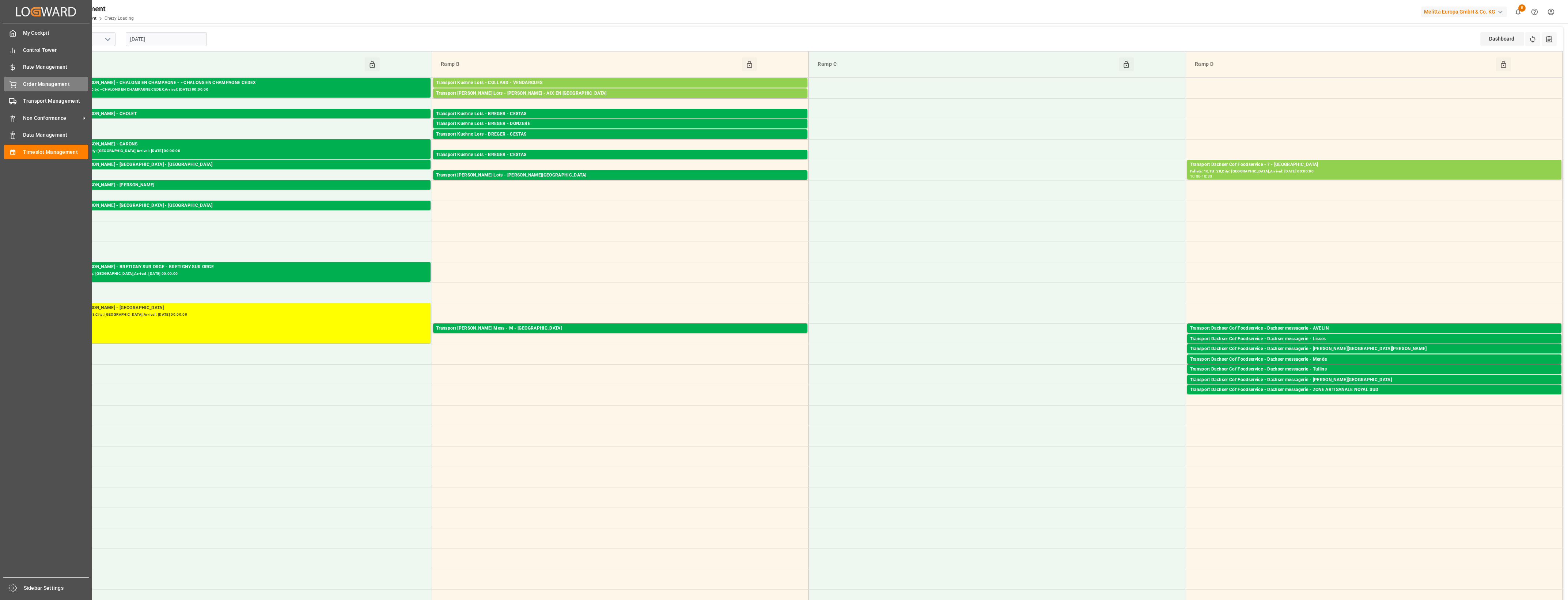
click at [15, 82] on icon at bounding box center [13, 85] width 7 height 7
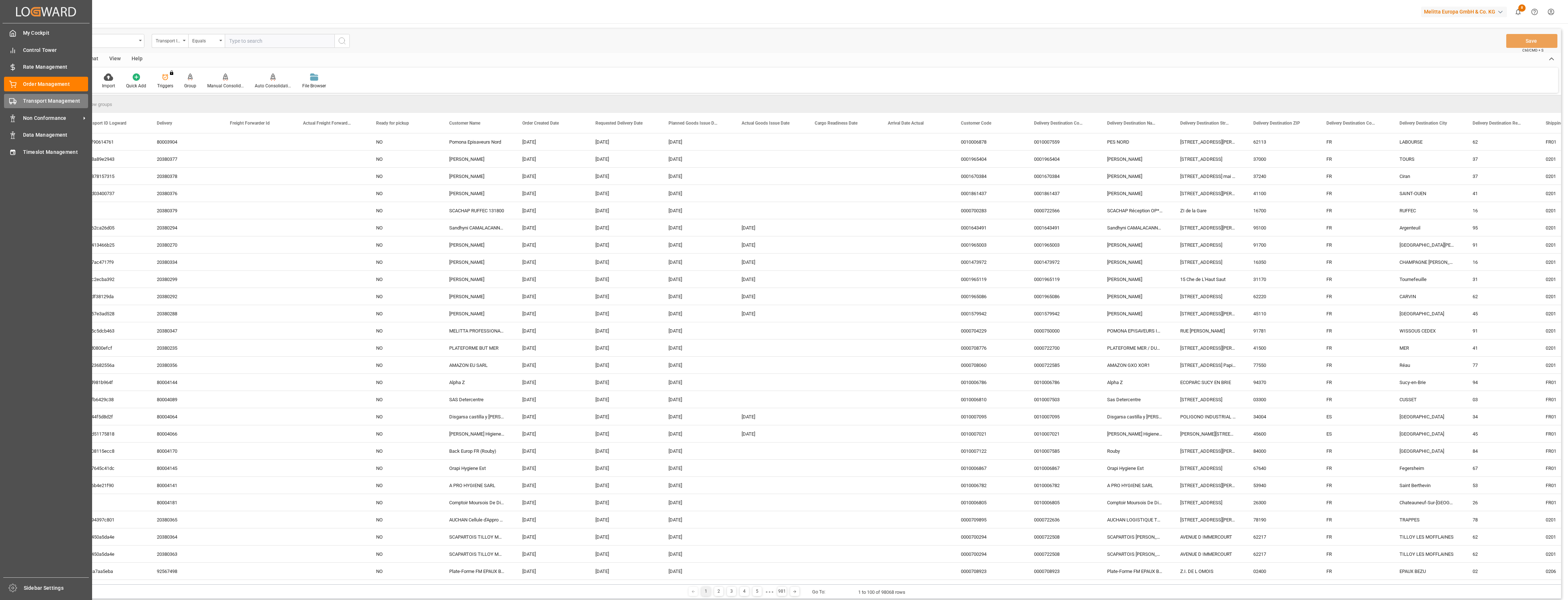
click at [19, 105] on div "Transport Management Transport Management" at bounding box center [46, 100] width 84 height 14
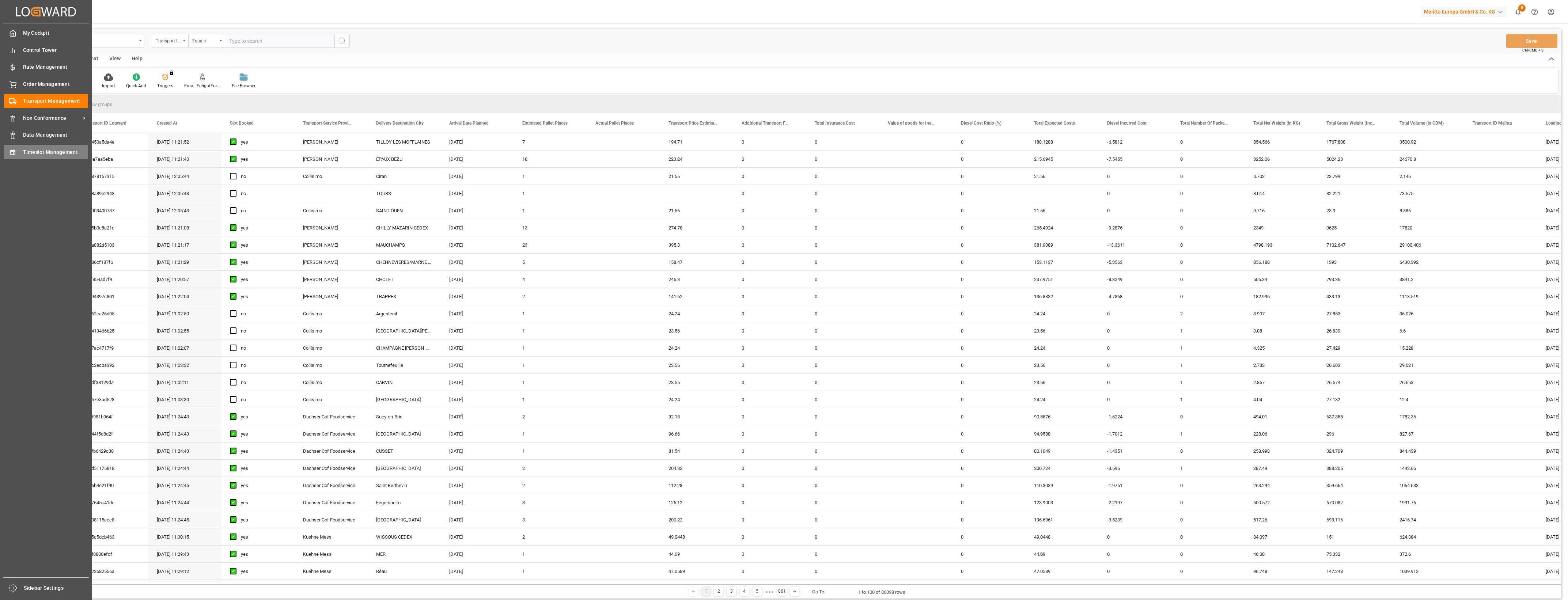
click at [16, 147] on div "Timeslot Management Timeslot Management" at bounding box center [46, 152] width 84 height 14
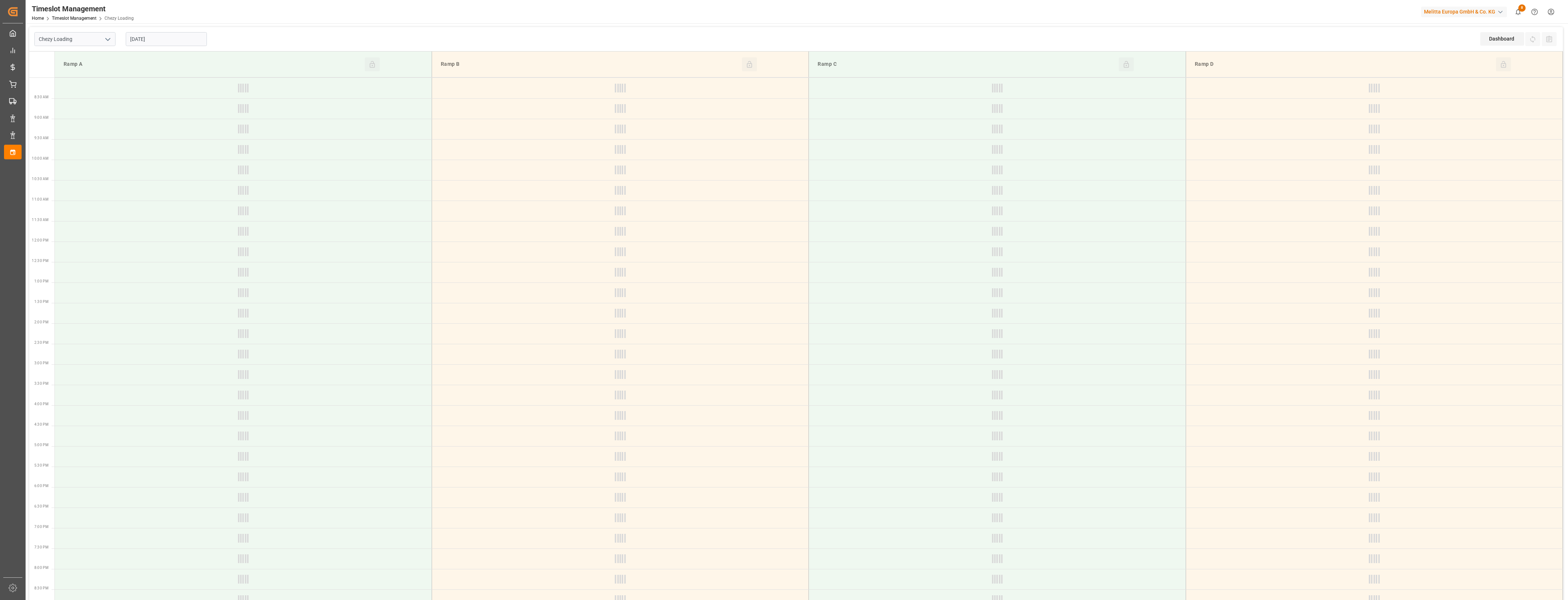
type input "Chezy Loading"
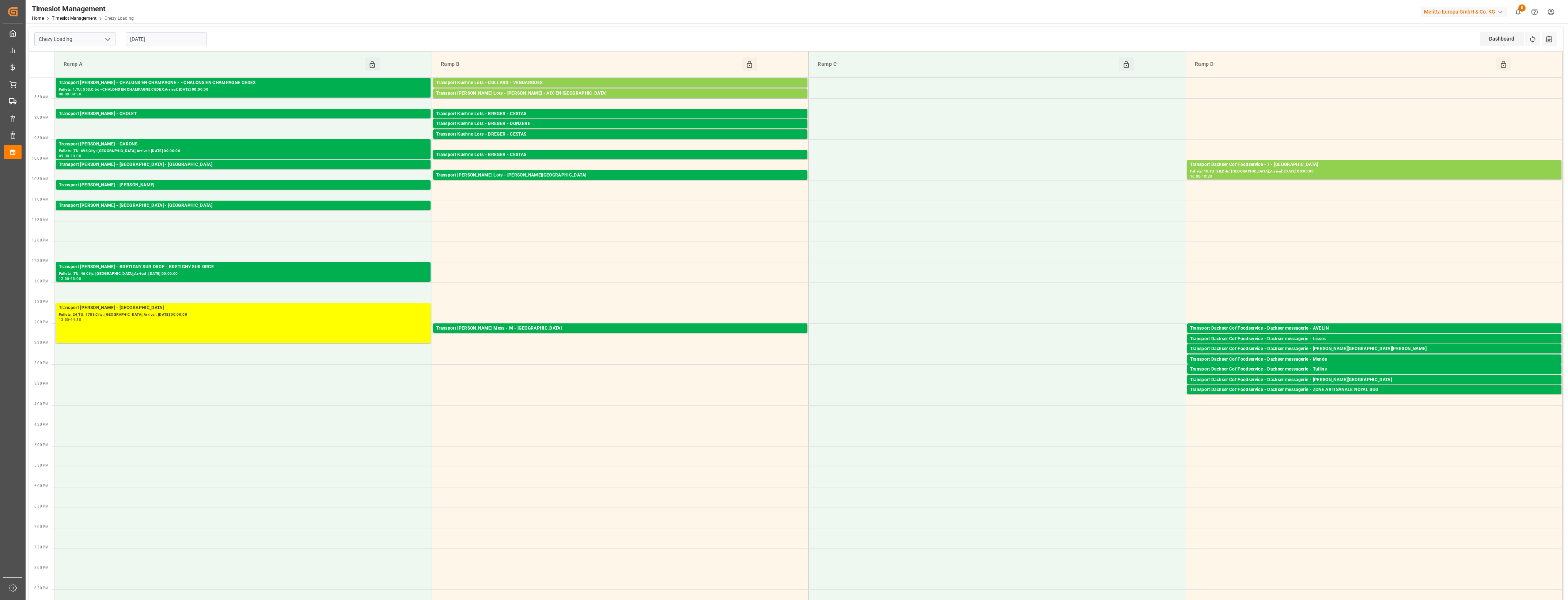
click at [181, 36] on input "[DATE]" at bounding box center [166, 39] width 81 height 14
click at [150, 111] on span "14" at bounding box center [149, 112] width 5 height 5
type input "[DATE]"
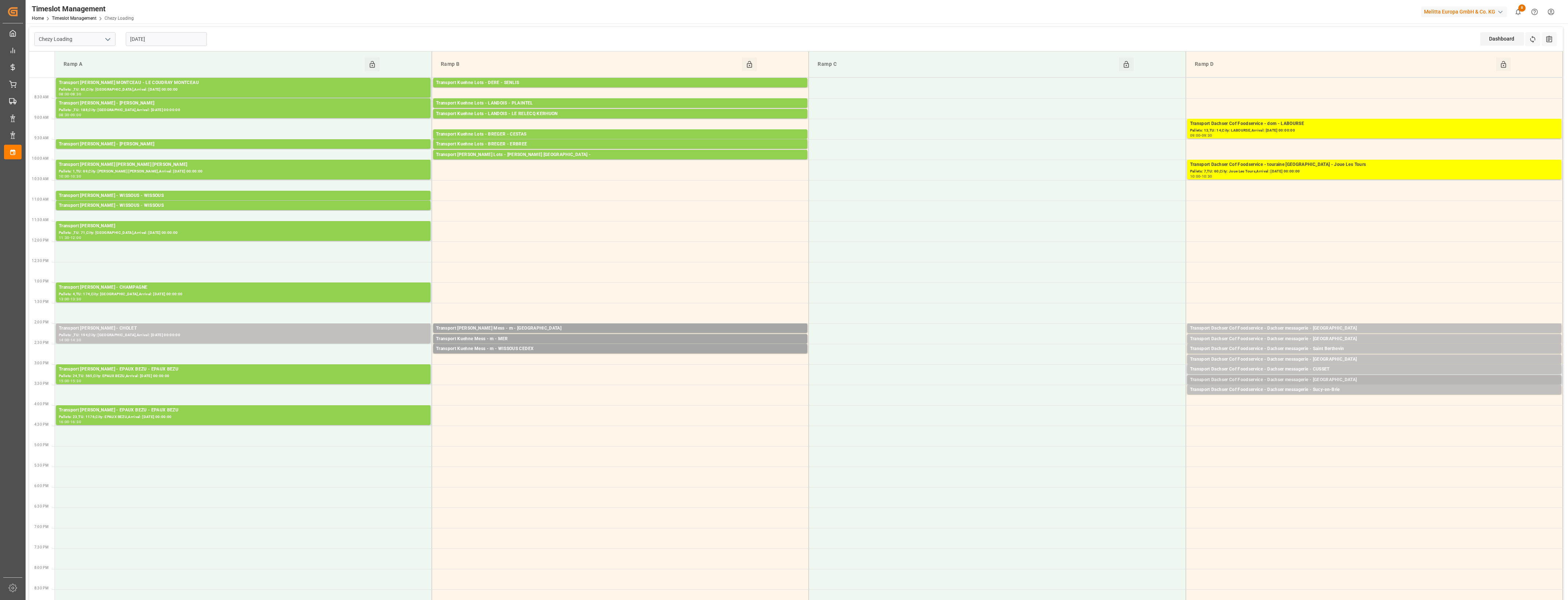
click at [1342, 381] on div "Transport Dachser Cof Foodservice - Dachser messagerie - [GEOGRAPHIC_DATA]" at bounding box center [1374, 380] width 368 height 7
click at [1110, 401] on button "Open" at bounding box center [1091, 402] width 51 height 9
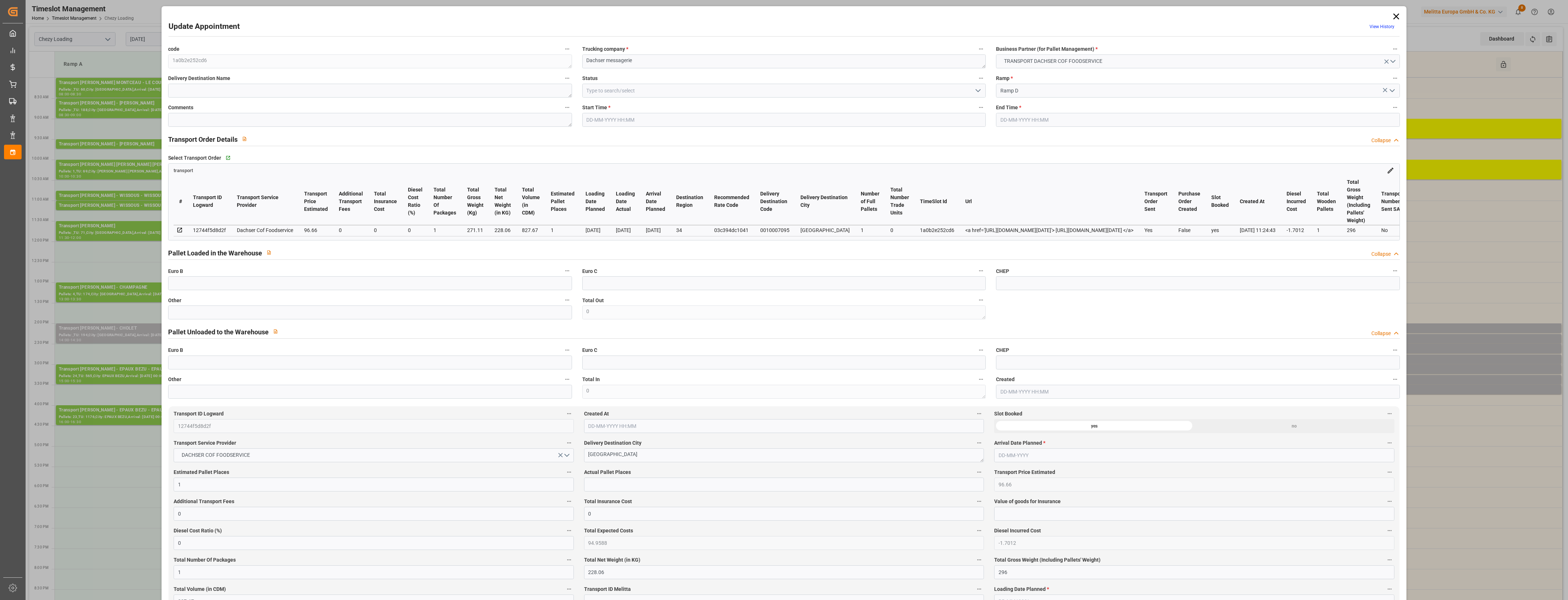
type input "[DATE] 15:15"
type input "[DATE] 15:30"
type input "[DATE] 11:34"
type input "[DATE] 11:24"
type input "[DATE]"
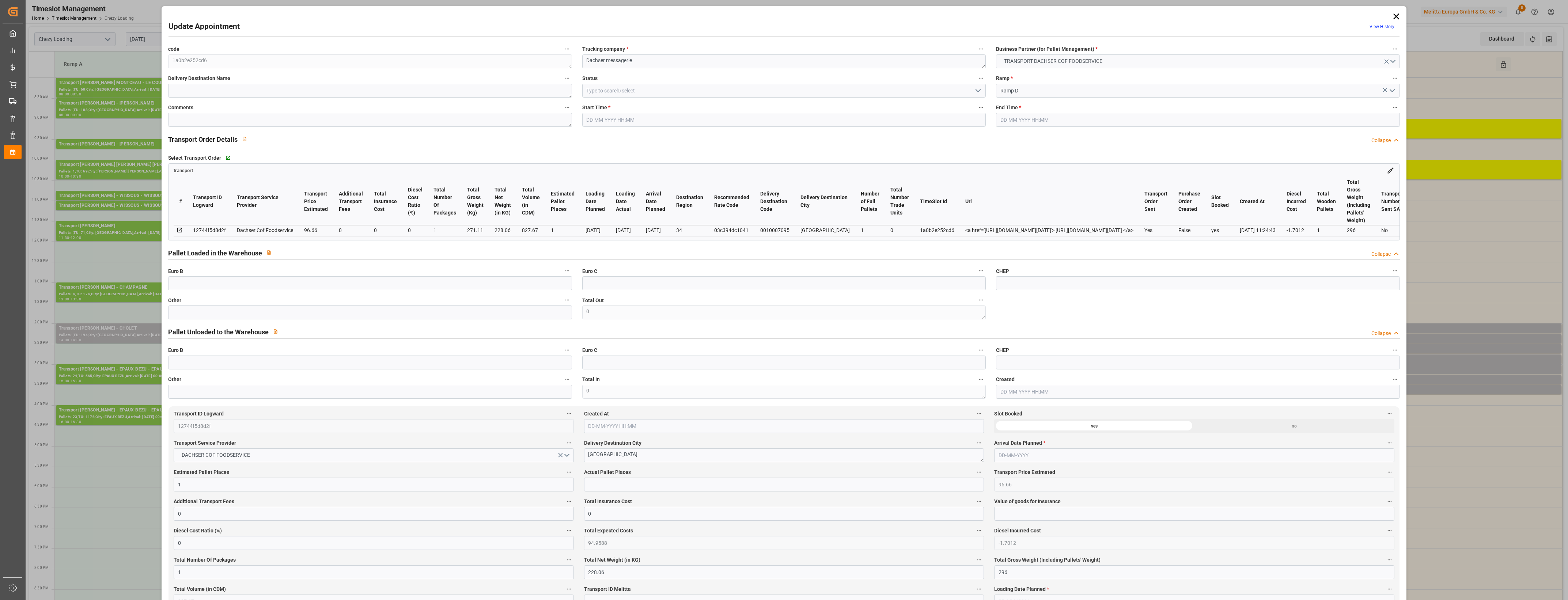
type input "[DATE]"
click at [195, 316] on input "text" at bounding box center [369, 312] width 404 height 14
type input "1"
click at [600, 483] on input "text" at bounding box center [784, 484] width 400 height 14
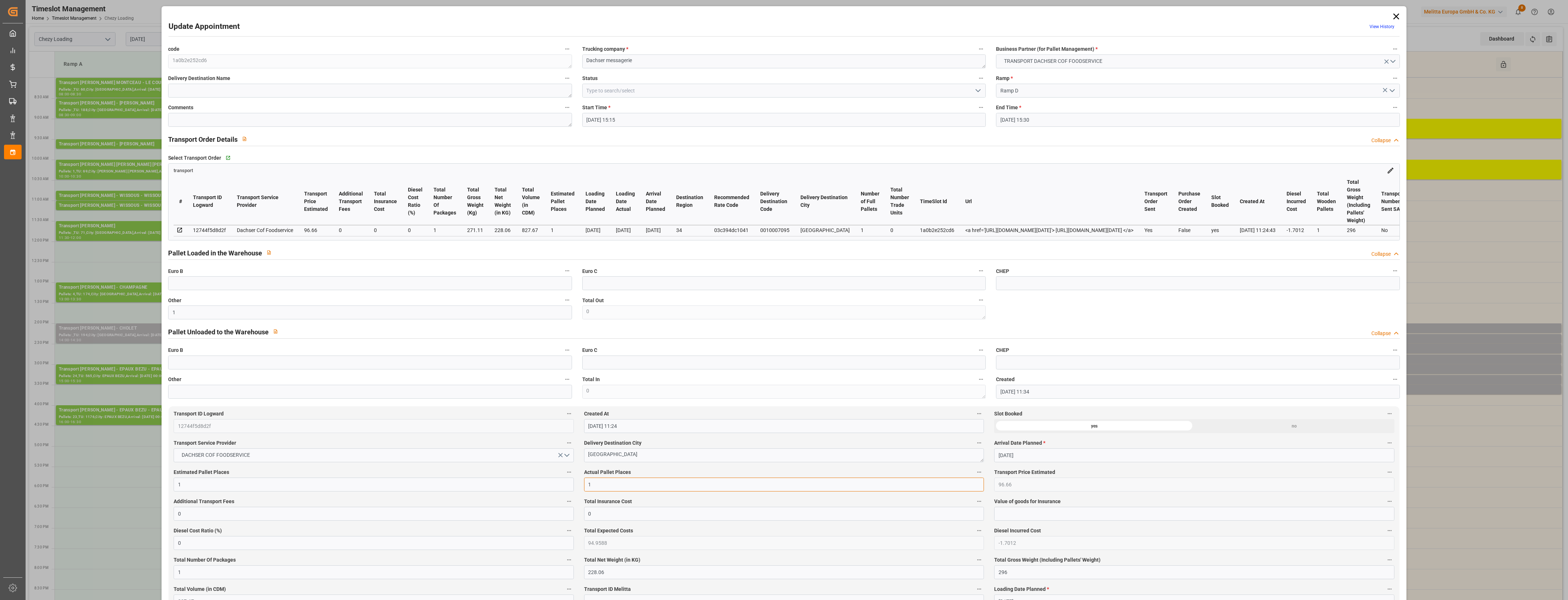
type input "1"
click at [631, 469] on div "Actual Pallet Places 1" at bounding box center [784, 480] width 410 height 29
click at [674, 473] on label "Actual Pallet Places" at bounding box center [784, 472] width 400 height 10
click at [975, 473] on button "Actual Pallet Places" at bounding box center [979, 472] width 10 height 10
click at [674, 473] on div at bounding box center [784, 300] width 1568 height 600
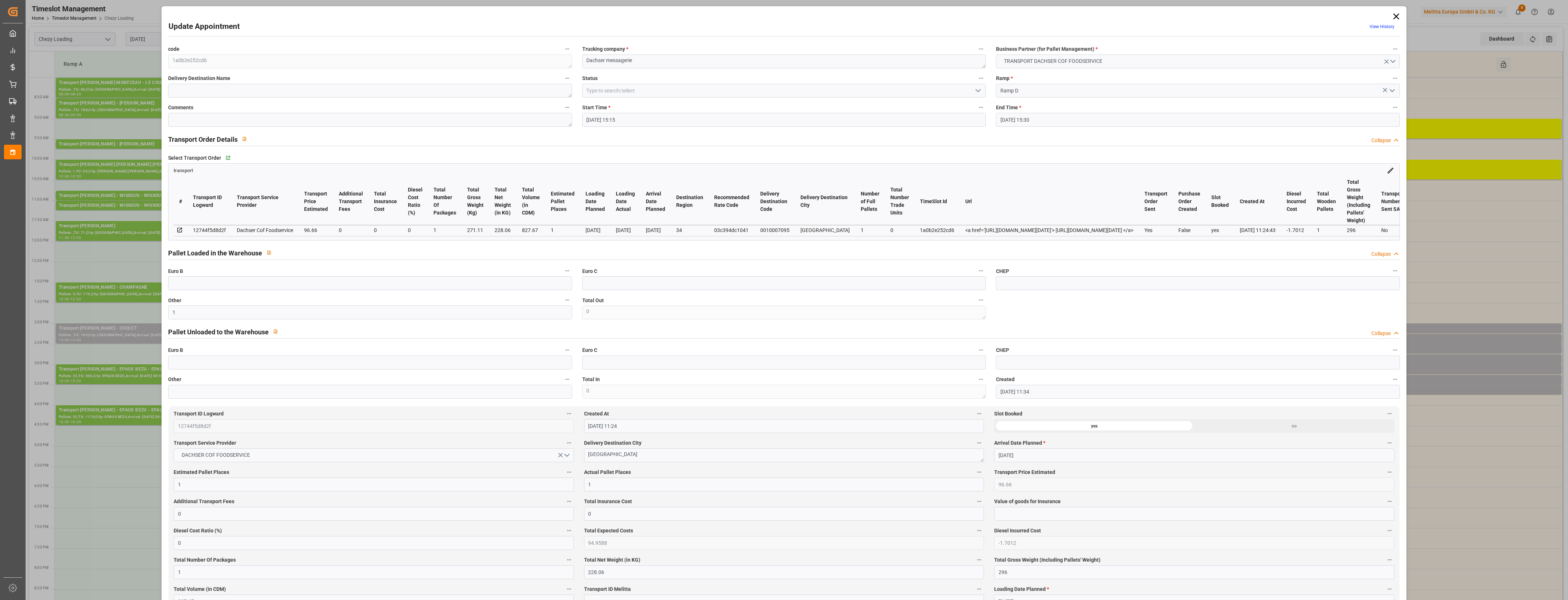
click at [978, 90] on polyline "open menu" at bounding box center [978, 91] width 4 height 2
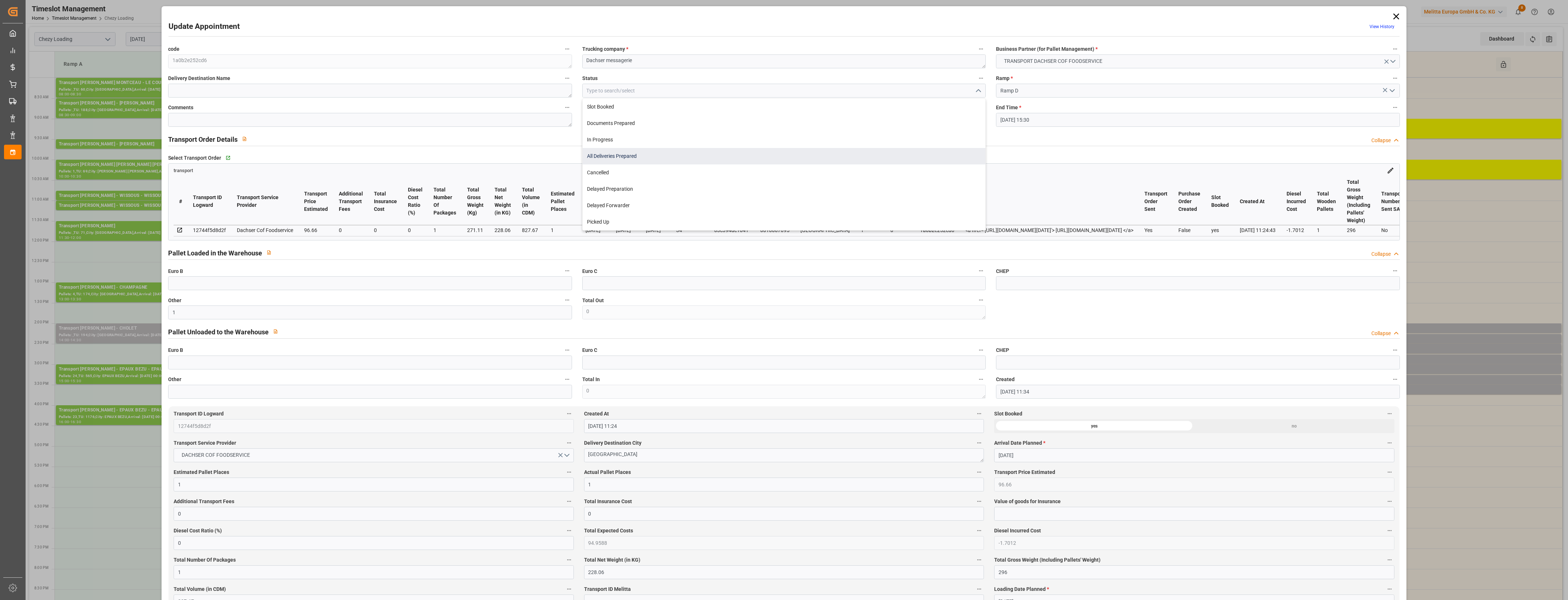
click at [637, 158] on div "All Deliveries Prepared" at bounding box center [784, 156] width 403 height 16
type input "All Deliveries Prepared"
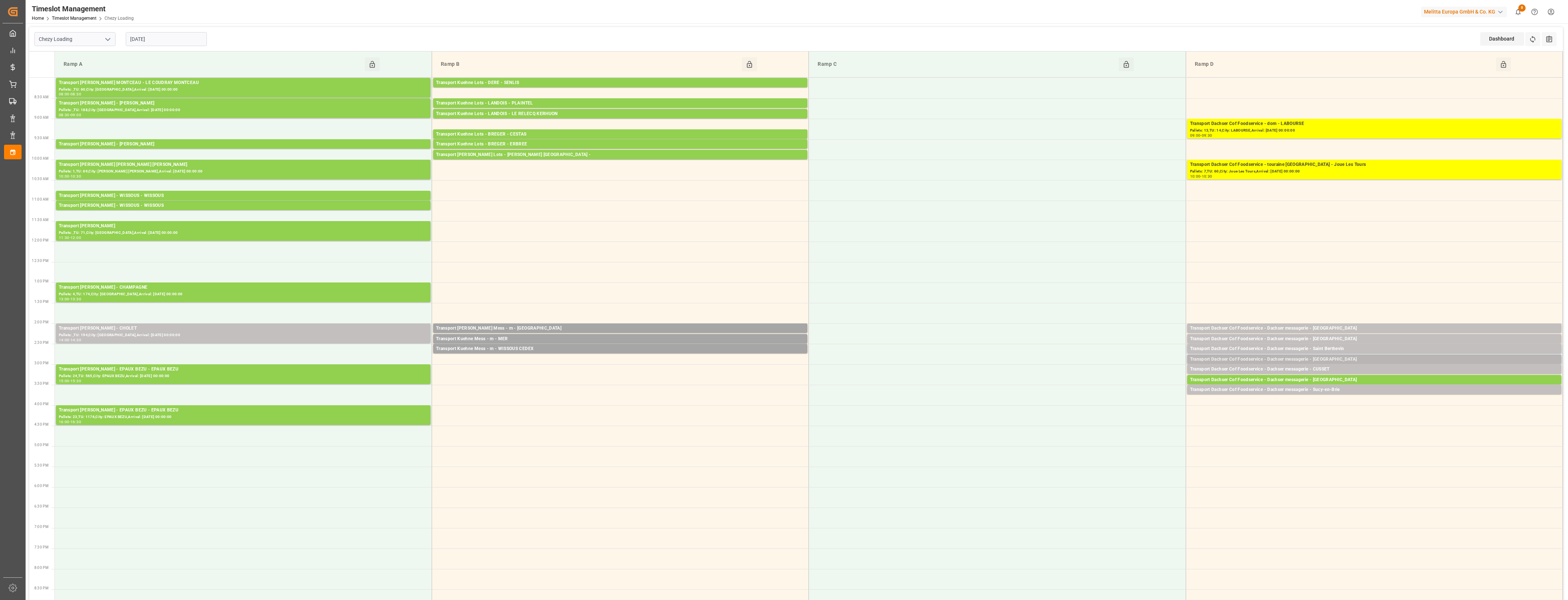
click at [1345, 360] on div "Transport Dachser Cof Foodservice - Dachser messagerie - [GEOGRAPHIC_DATA]" at bounding box center [1374, 360] width 368 height 7
click at [1092, 383] on button "Open" at bounding box center [1091, 382] width 51 height 9
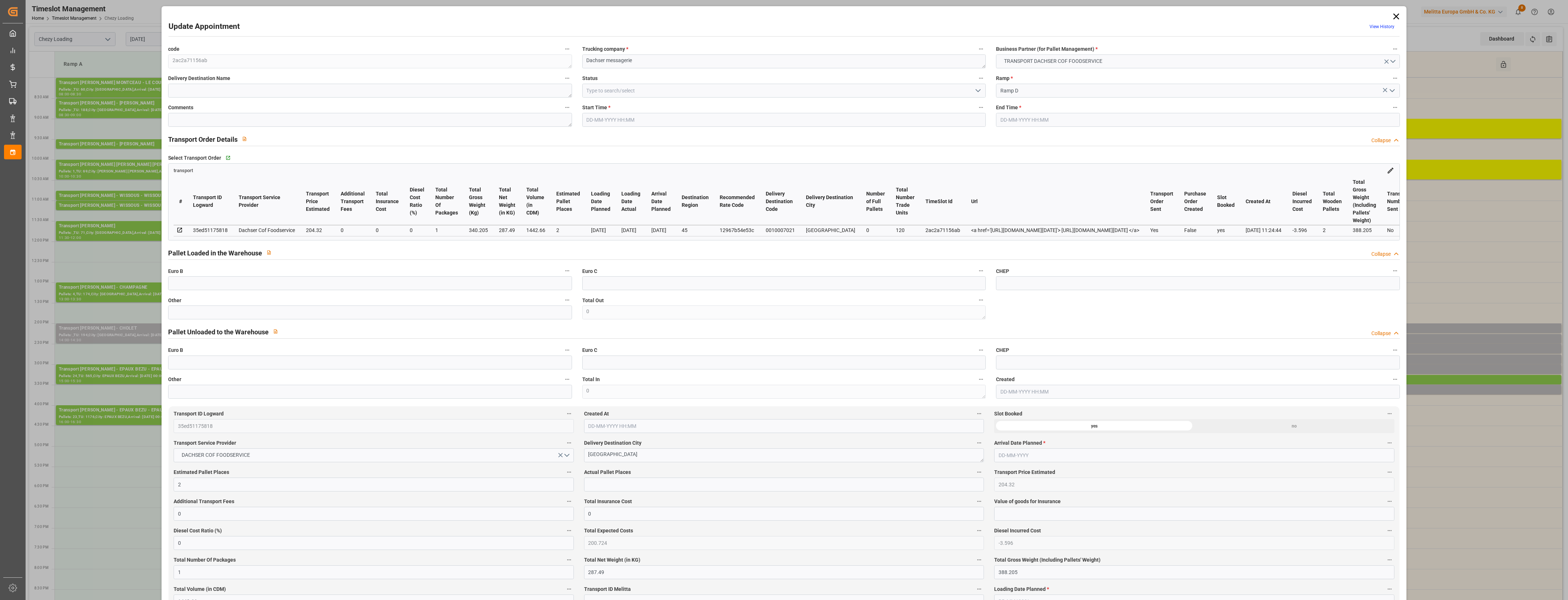
type input "[DATE] 14:45"
type input "[DATE] 15:00"
type input "[DATE] 11:33"
type input "[DATE] 11:24"
type input "[DATE]"
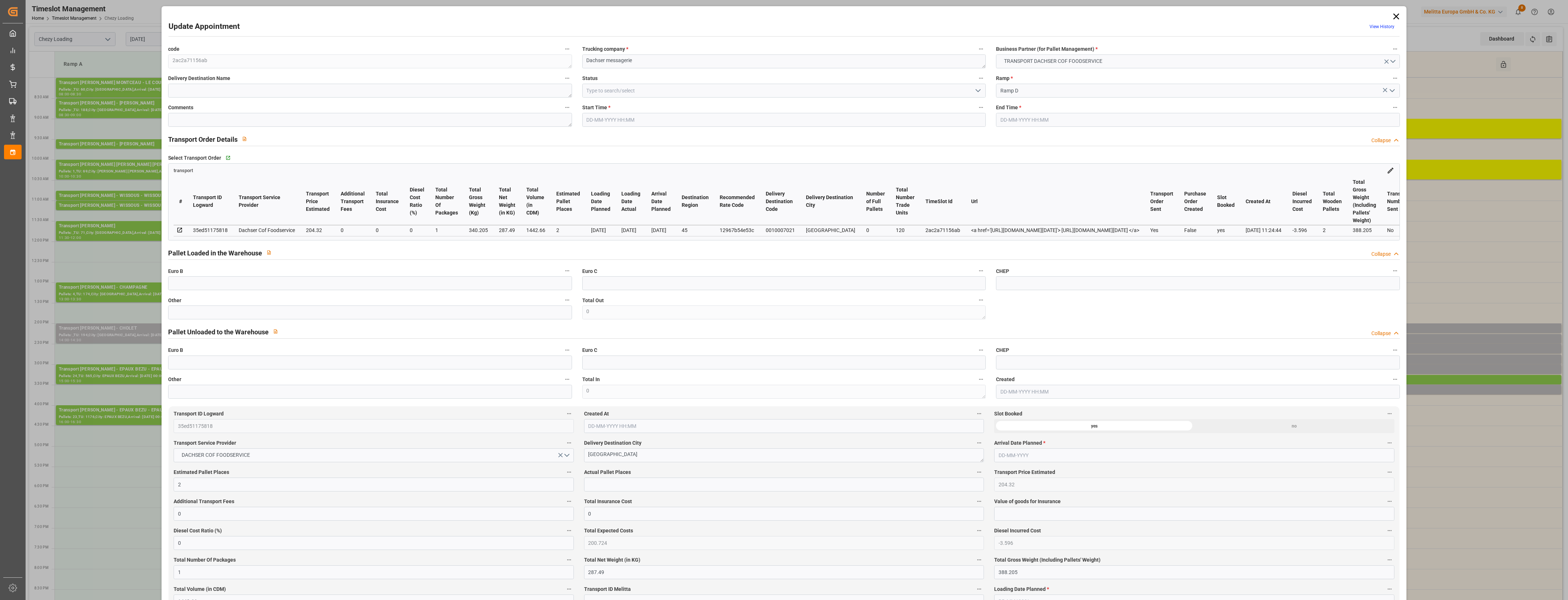
type input "[DATE]"
click at [381, 319] on input "text" at bounding box center [369, 312] width 404 height 14
type input "1"
click at [599, 481] on input "text" at bounding box center [784, 484] width 400 height 14
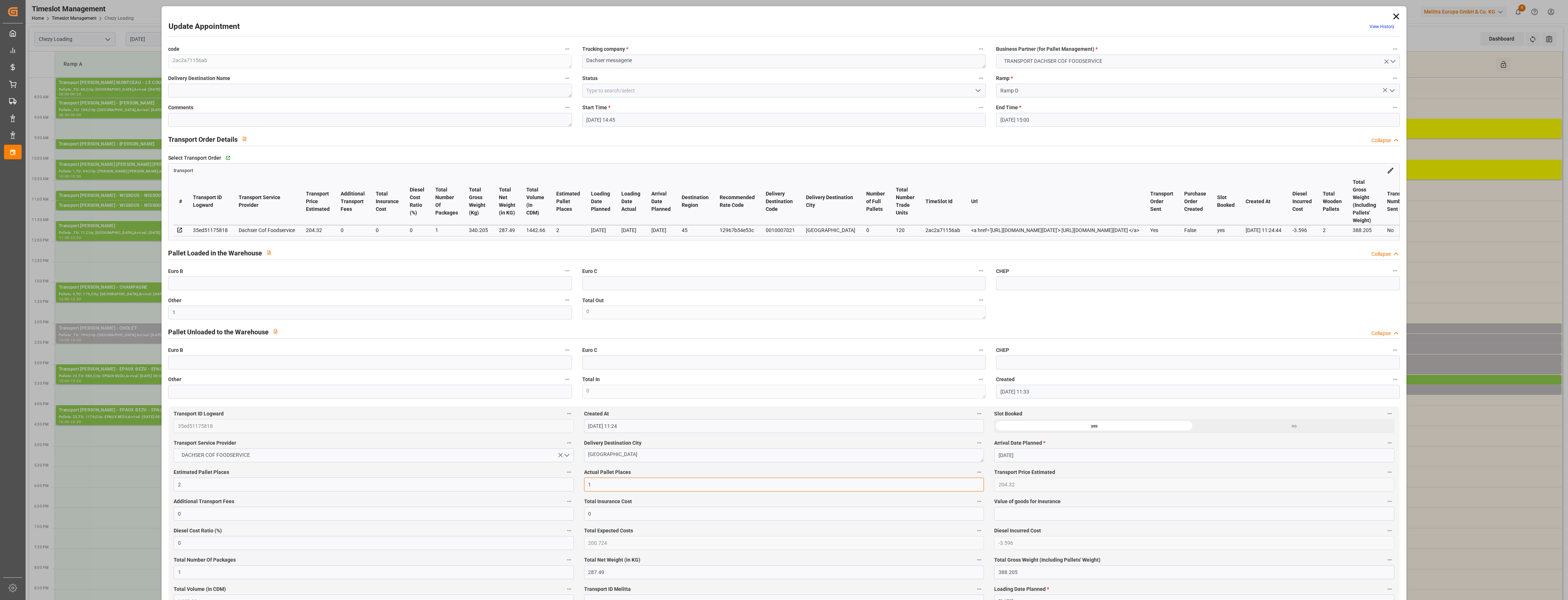
type input "1"
click at [639, 473] on label "Actual Pallet Places" at bounding box center [784, 472] width 400 height 10
click at [975, 473] on button "Actual Pallet Places" at bounding box center [979, 472] width 10 height 10
click at [649, 470] on div at bounding box center [784, 300] width 1568 height 600
click at [975, 90] on icon "open menu" at bounding box center [978, 91] width 9 height 9
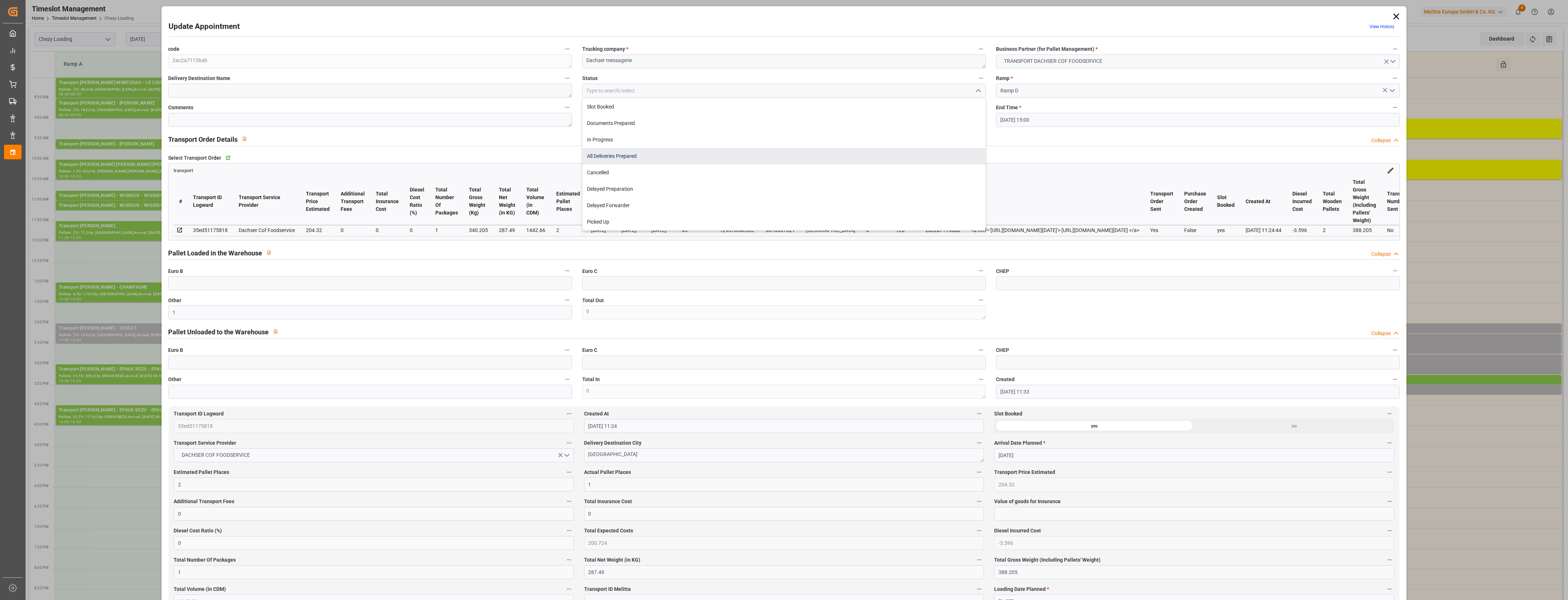
click at [612, 156] on div "All Deliveries Prepared" at bounding box center [784, 156] width 403 height 16
type input "All Deliveries Prepared"
